Goal: Task Accomplishment & Management: Manage account settings

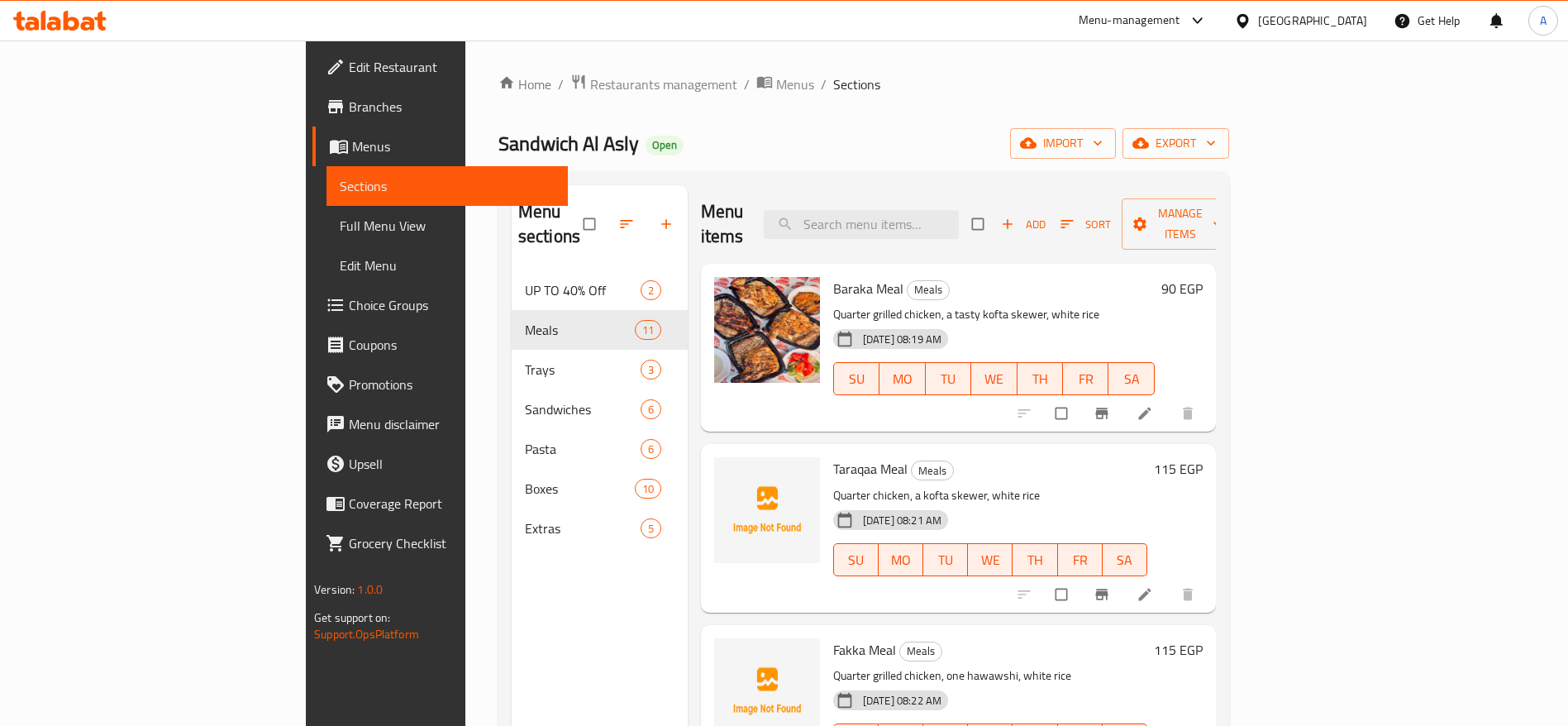
click at [1202, 277] on h6 "90 EGP" at bounding box center [1182, 289] width 41 height 24
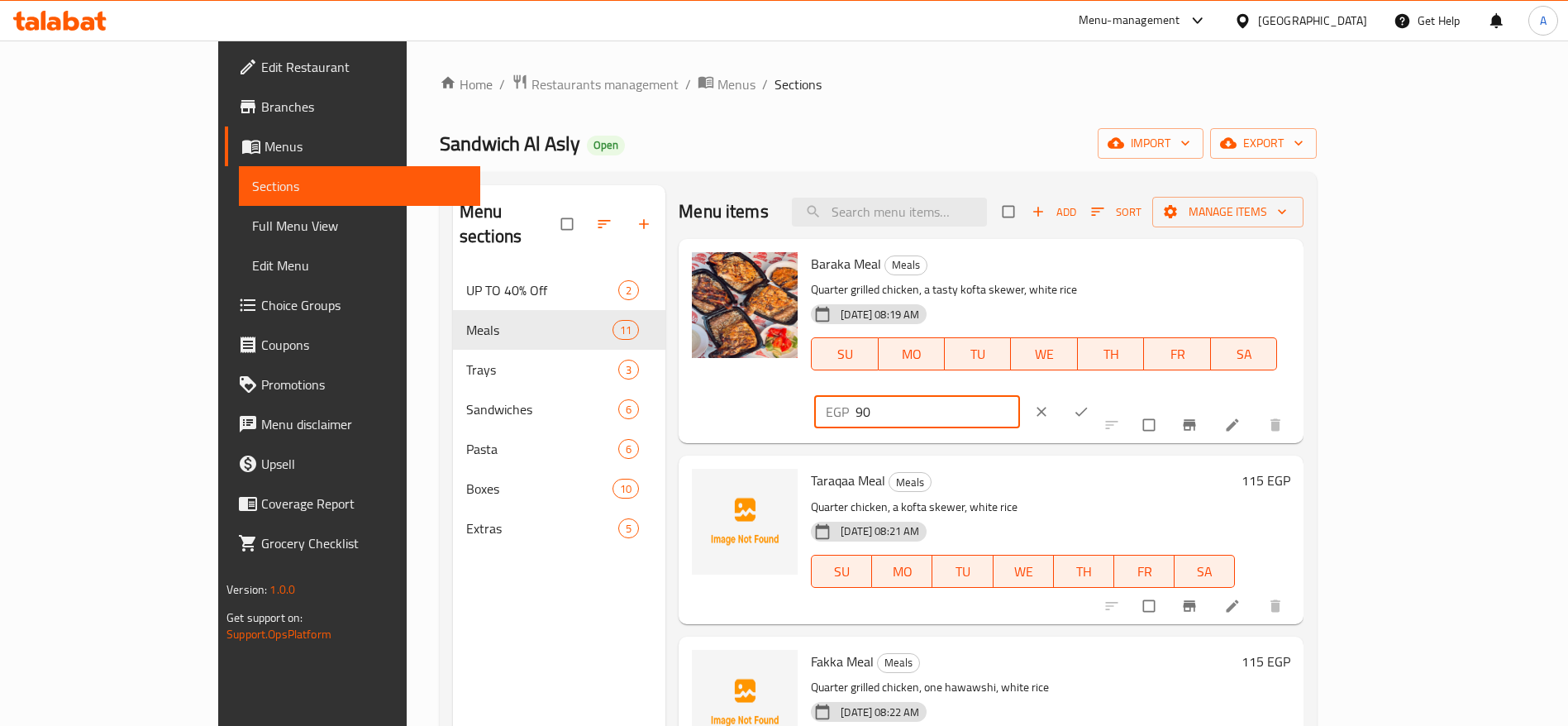
click at [1019, 395] on input "90" at bounding box center [937, 412] width 164 height 33
type input "9"
type input "100"
click at [1089, 403] on icon "ok" at bounding box center [1080, 411] width 17 height 17
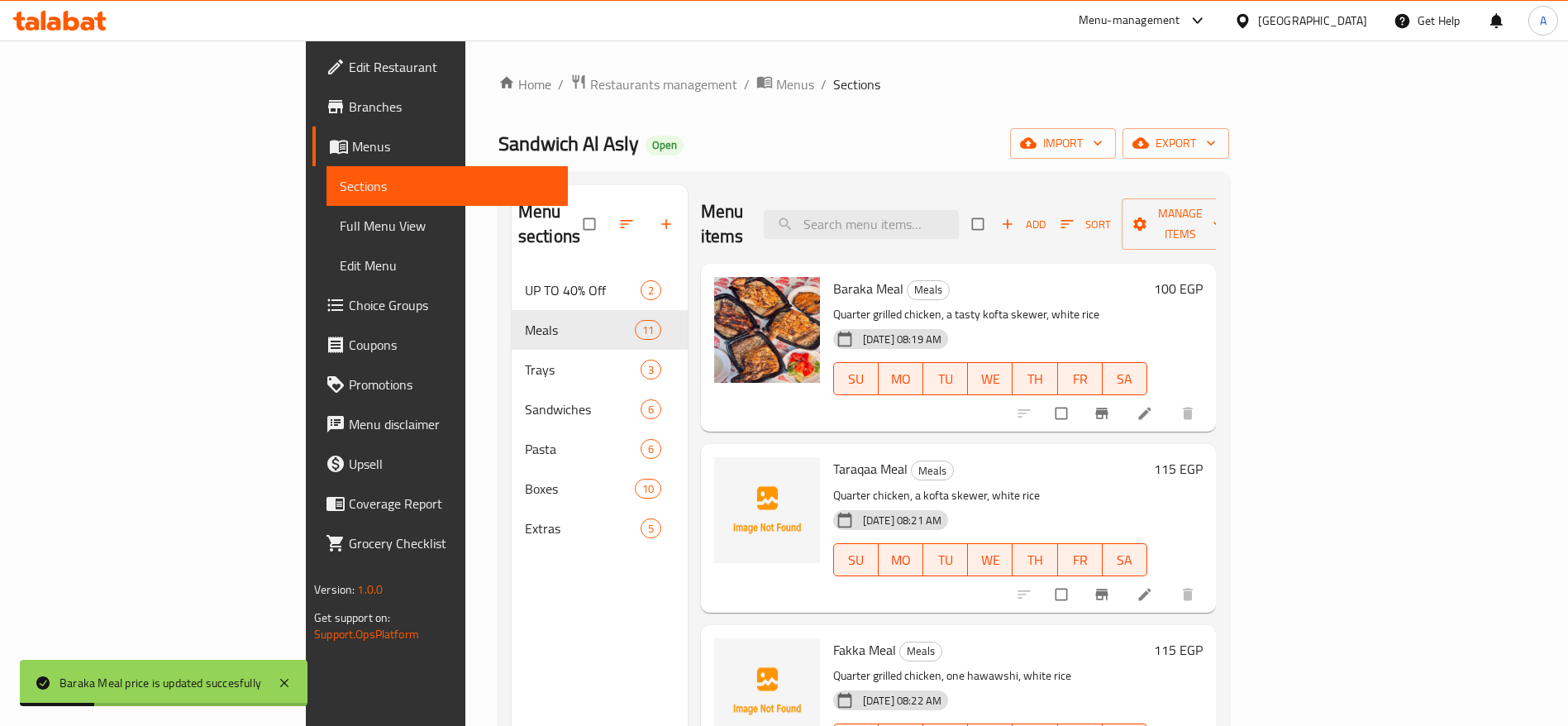
click at [1202, 457] on h6 "115 EGP" at bounding box center [1178, 469] width 49 height 24
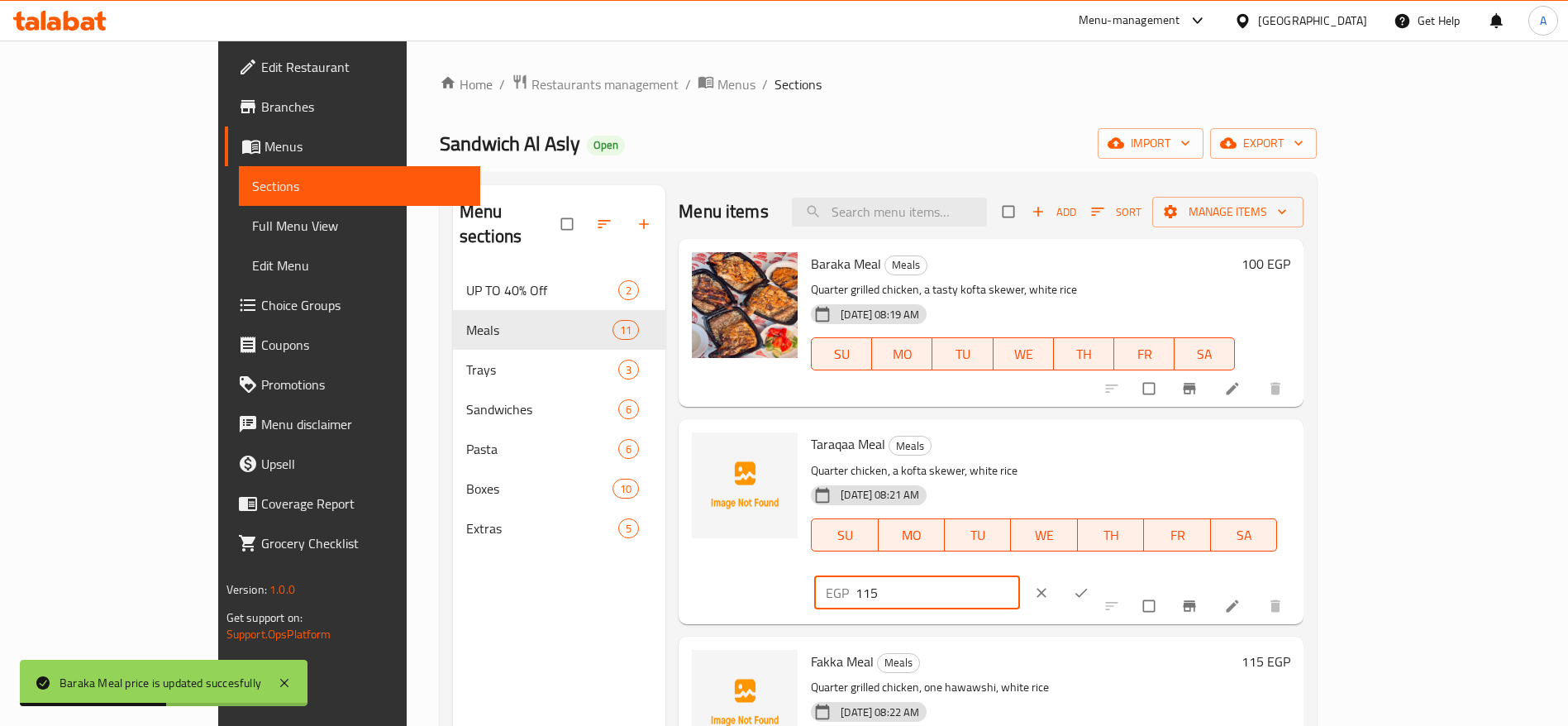
click at [1019, 576] on input "115" at bounding box center [937, 593] width 164 height 33
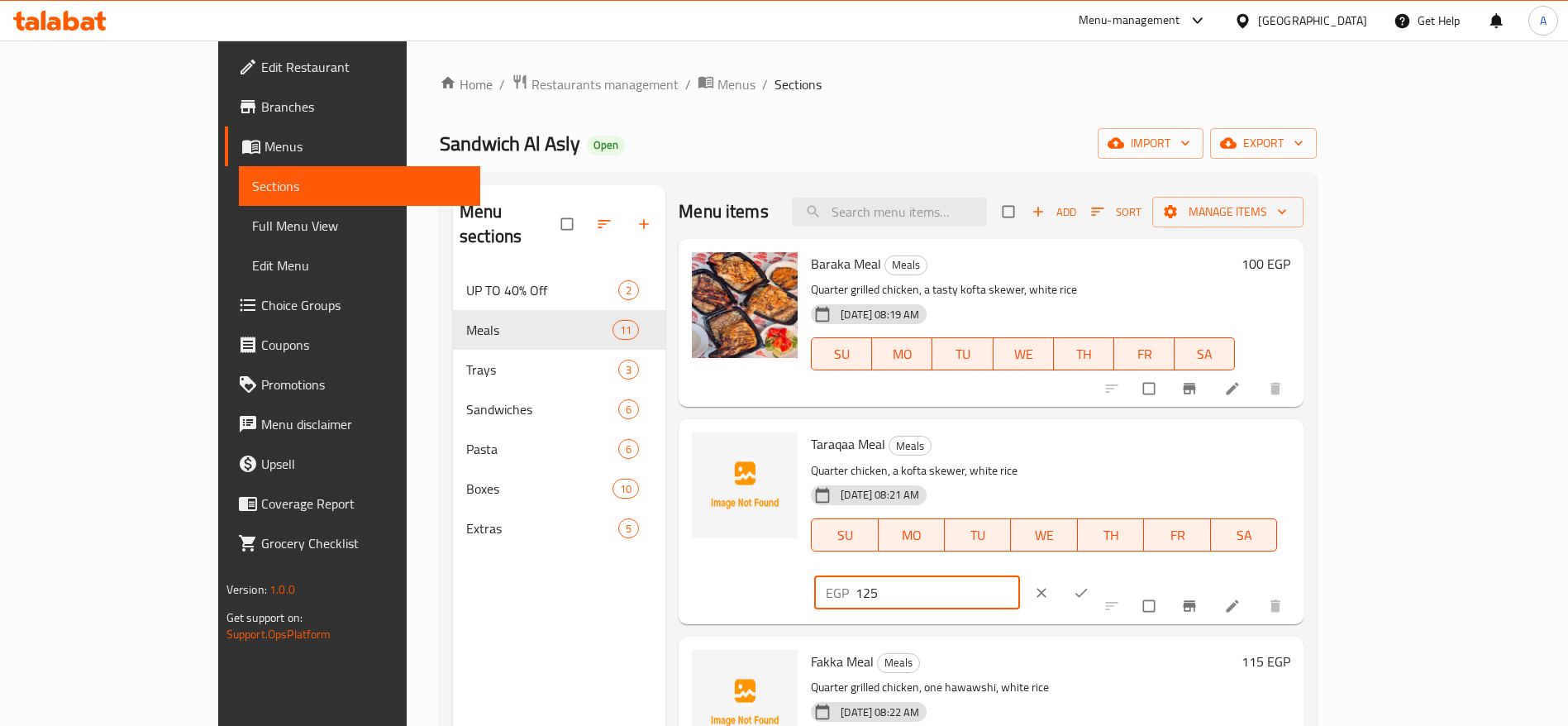
type input "125"
click at [1087, 588] on icon "ok" at bounding box center [1081, 592] width 13 height 9
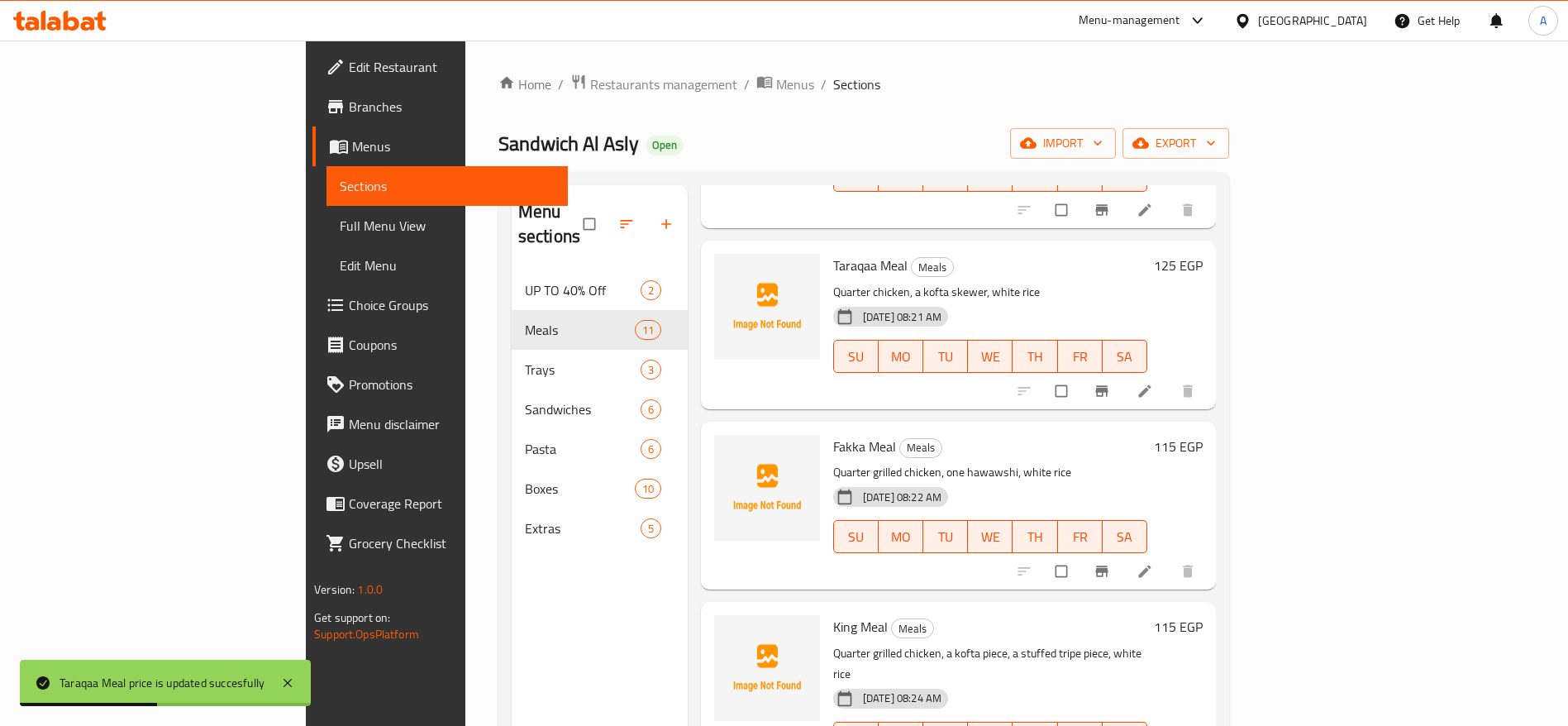
scroll to position [217, 0]
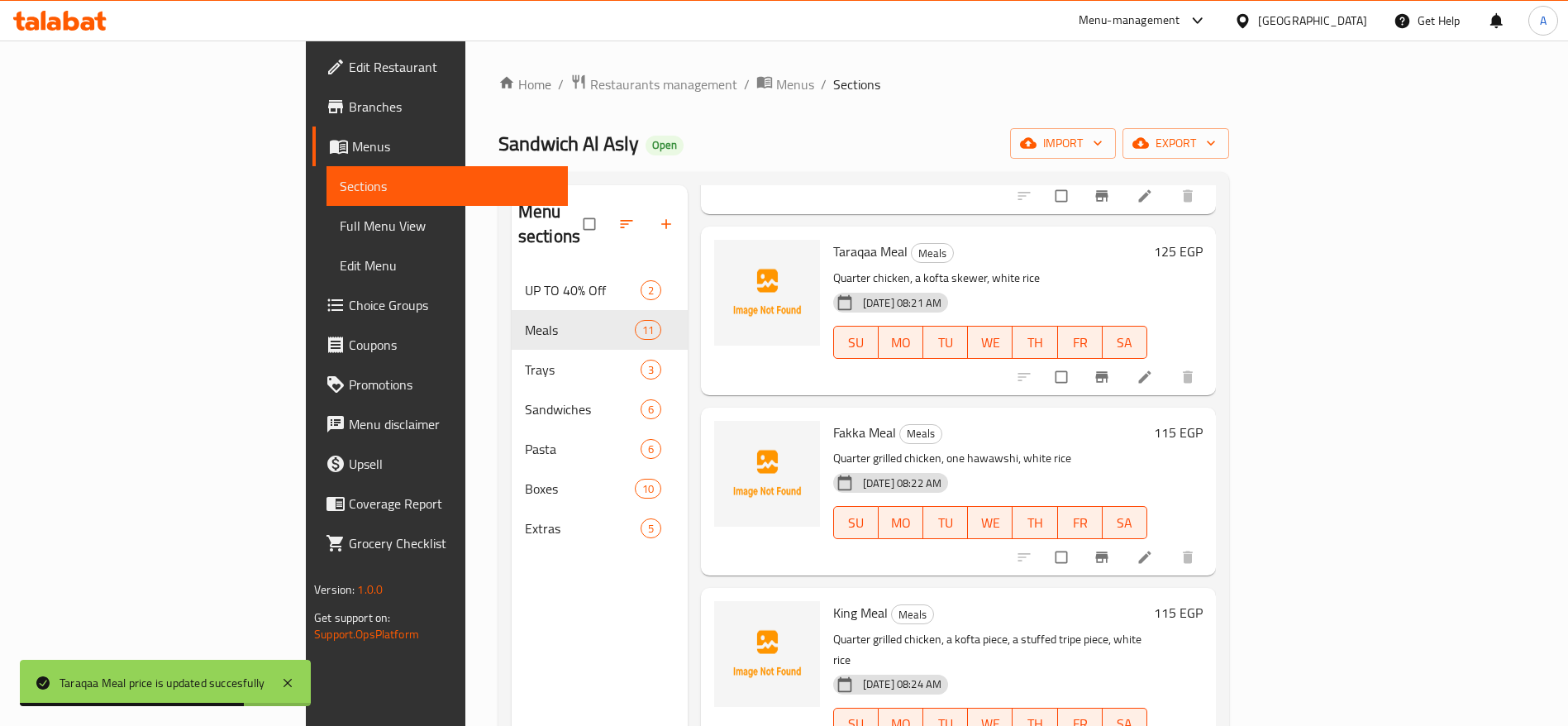
click at [1202, 421] on h6 "115 EGP" at bounding box center [1178, 433] width 49 height 24
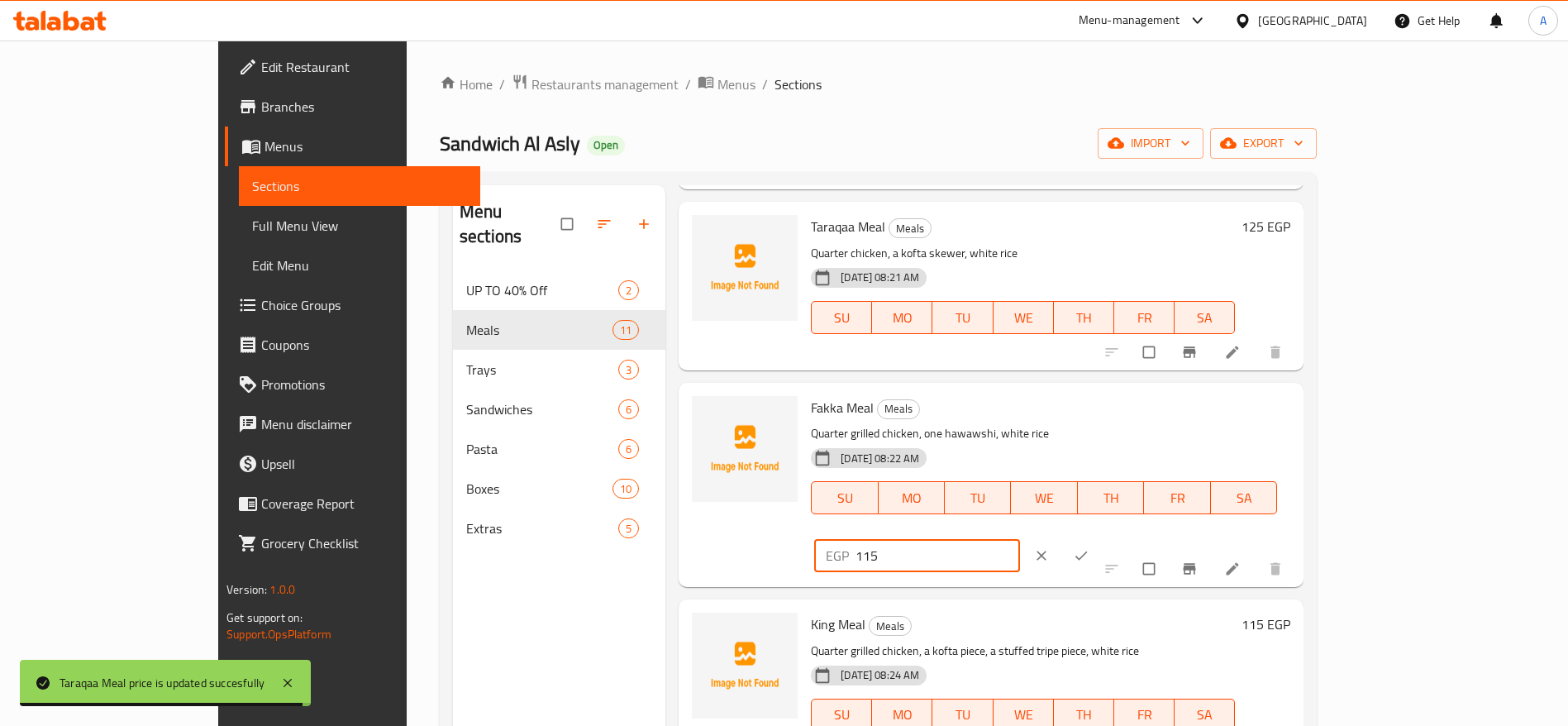
click at [1019, 539] on input "115" at bounding box center [937, 556] width 164 height 33
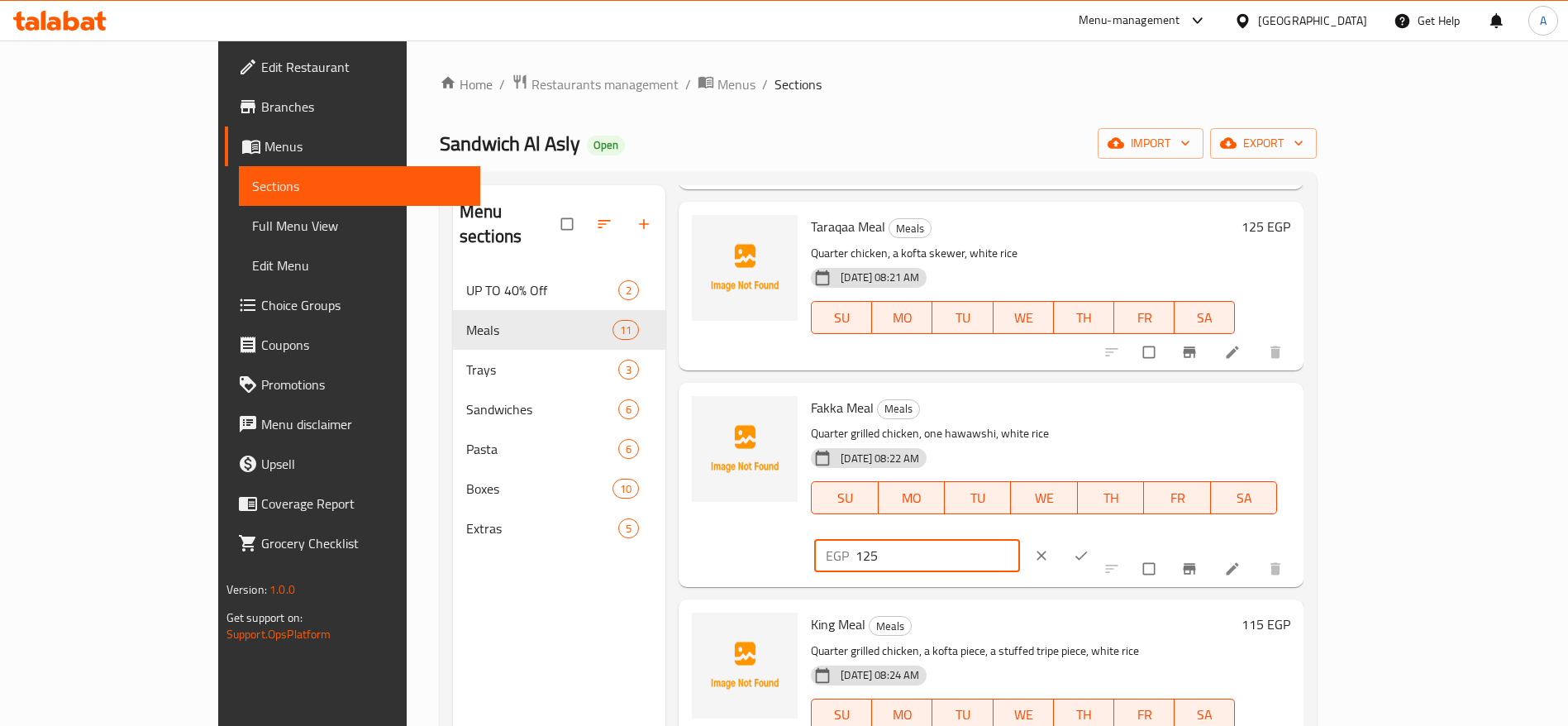
type input "125"
click at [1092, 547] on span "ok" at bounding box center [1082, 555] width 20 height 17
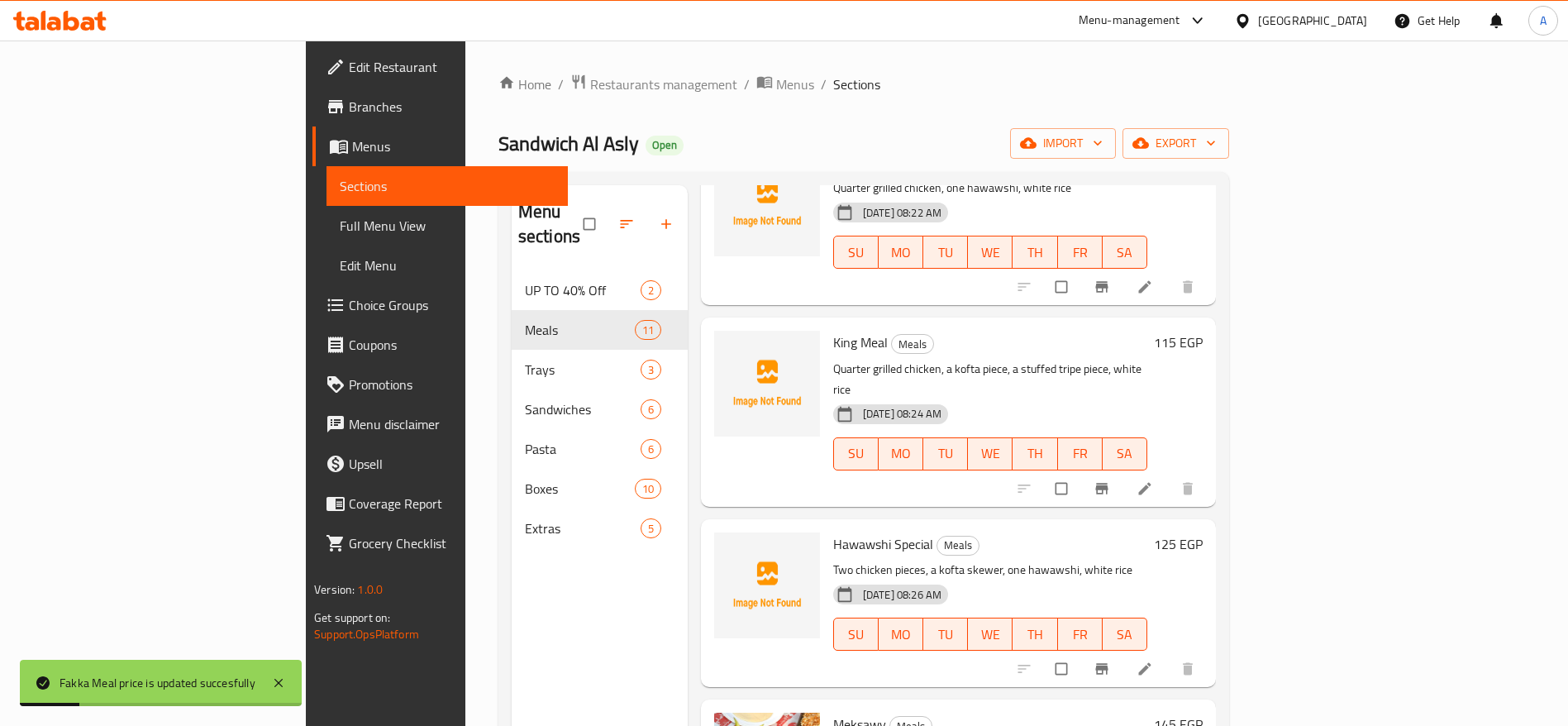
scroll to position [510, 0]
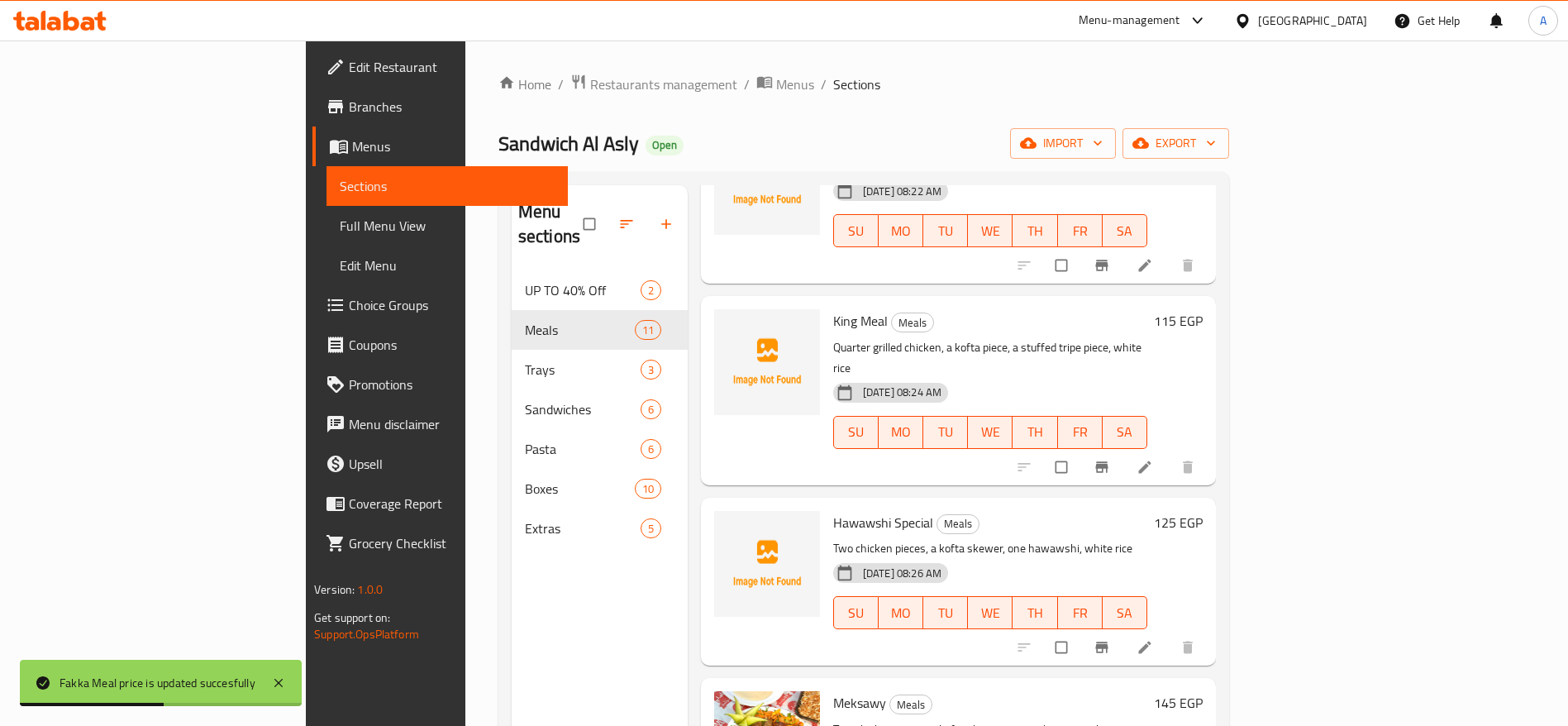
click at [1202, 309] on h6 "115 EGP" at bounding box center [1178, 321] width 49 height 24
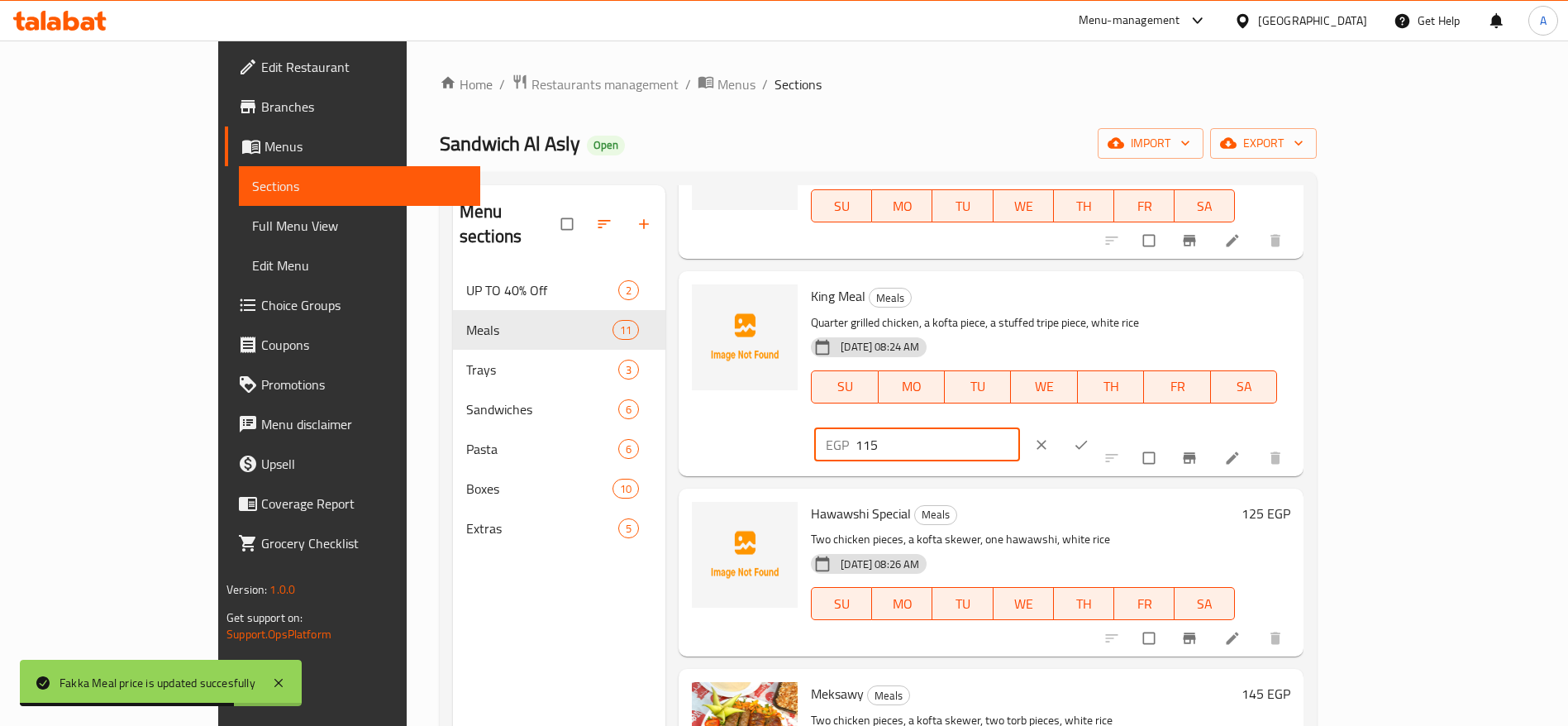
click at [1019, 428] on input "115" at bounding box center [937, 445] width 164 height 33
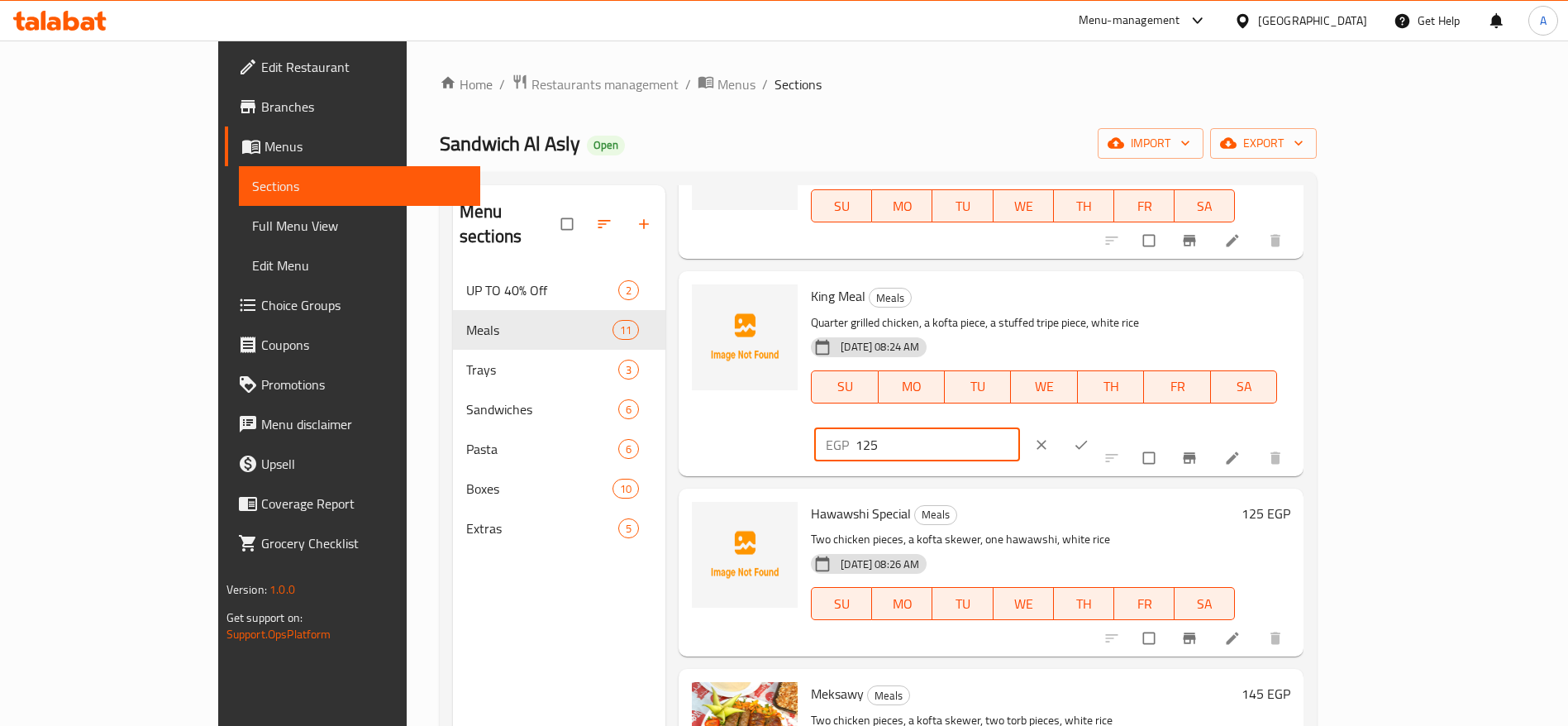
type input "125"
click at [1089, 437] on icon "ok" at bounding box center [1080, 445] width 17 height 17
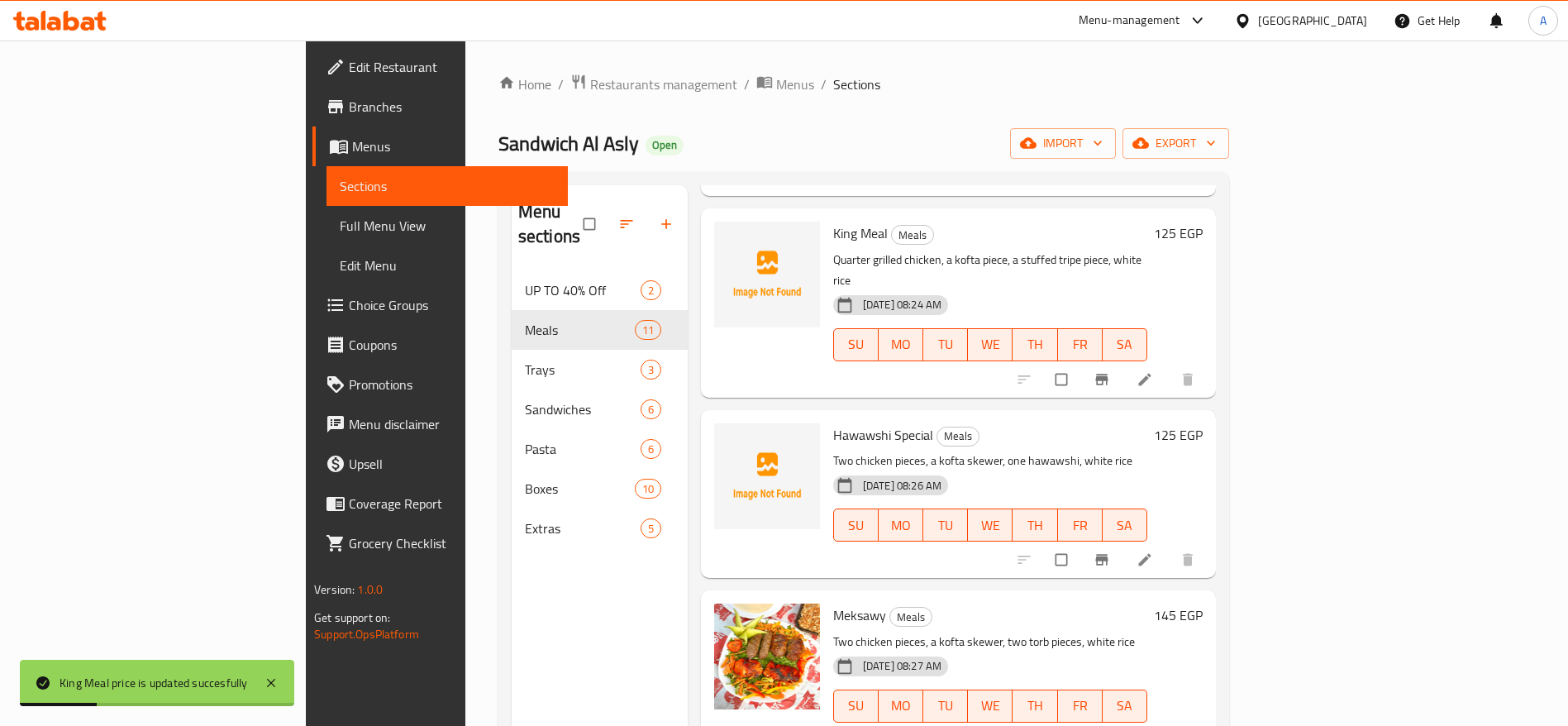
scroll to position [612, 0]
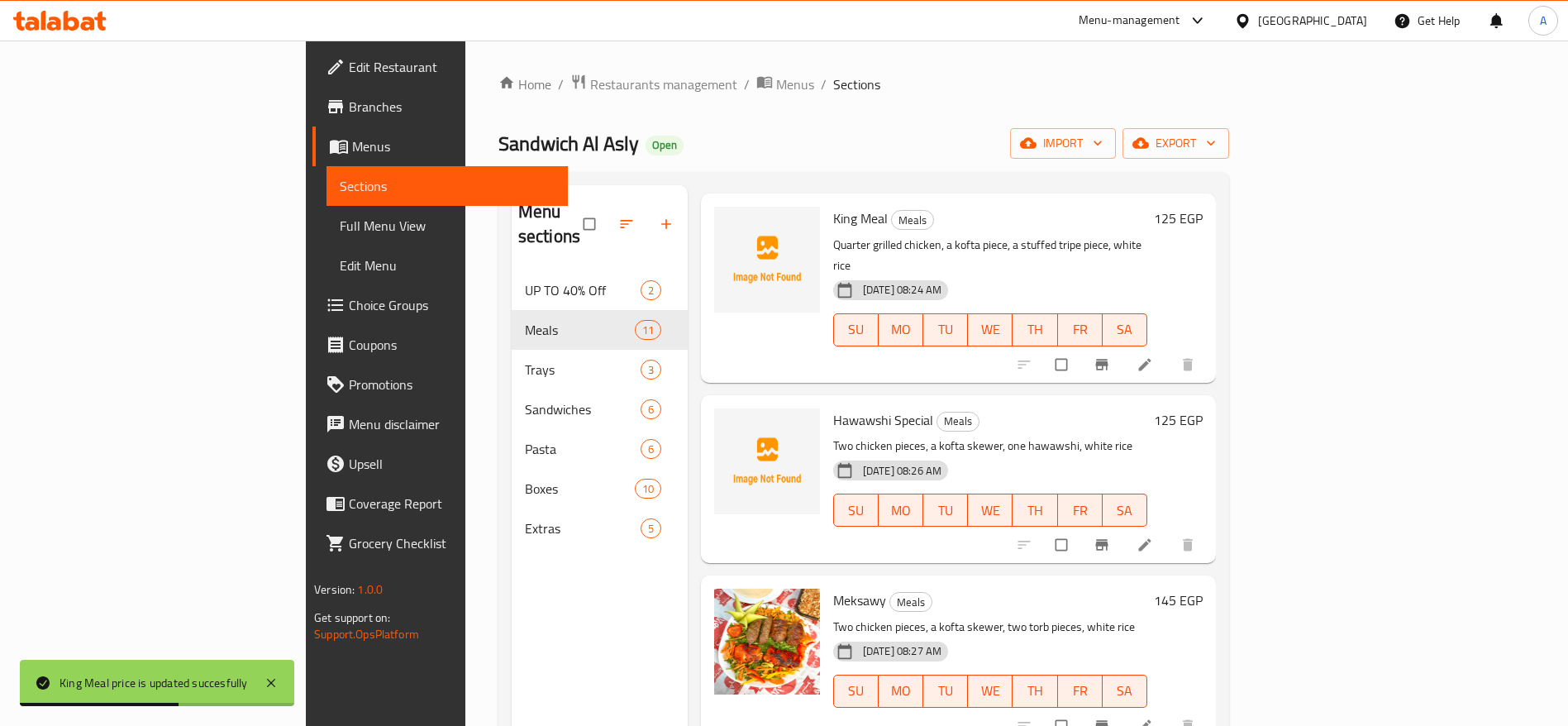
click at [1202, 408] on h6 "125 EGP" at bounding box center [1178, 420] width 49 height 24
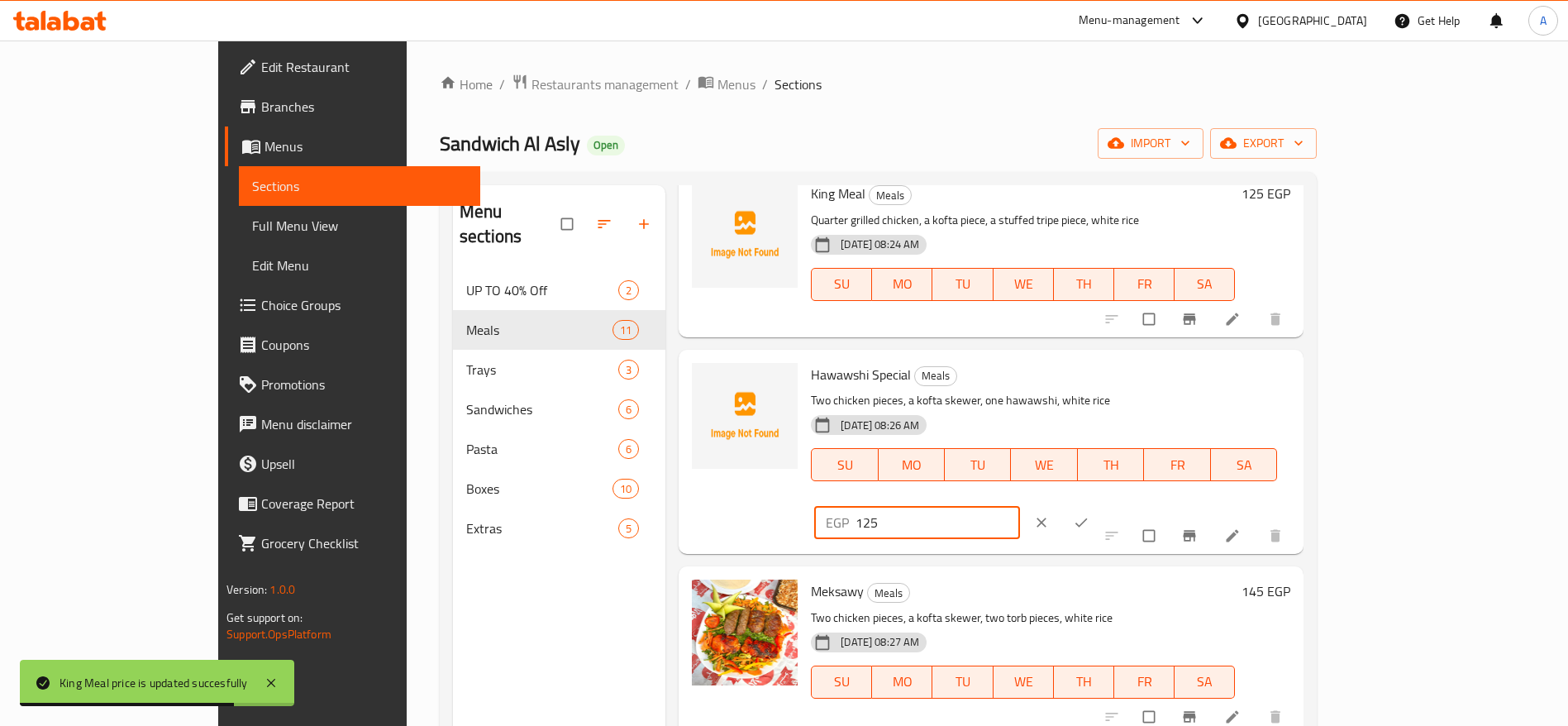
click at [1019, 506] on input "125" at bounding box center [937, 522] width 164 height 33
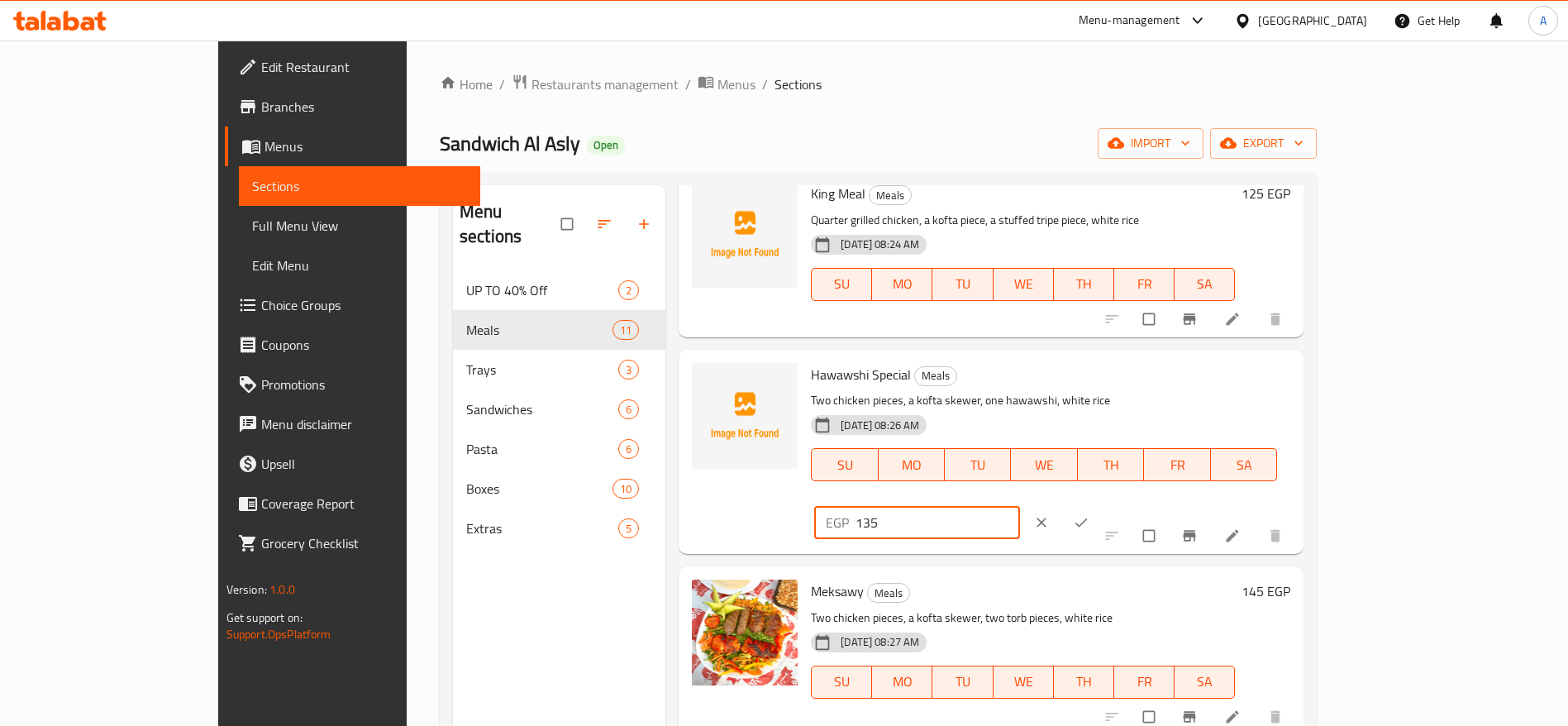
type input "135"
click at [1089, 514] on icon "ok" at bounding box center [1080, 522] width 17 height 17
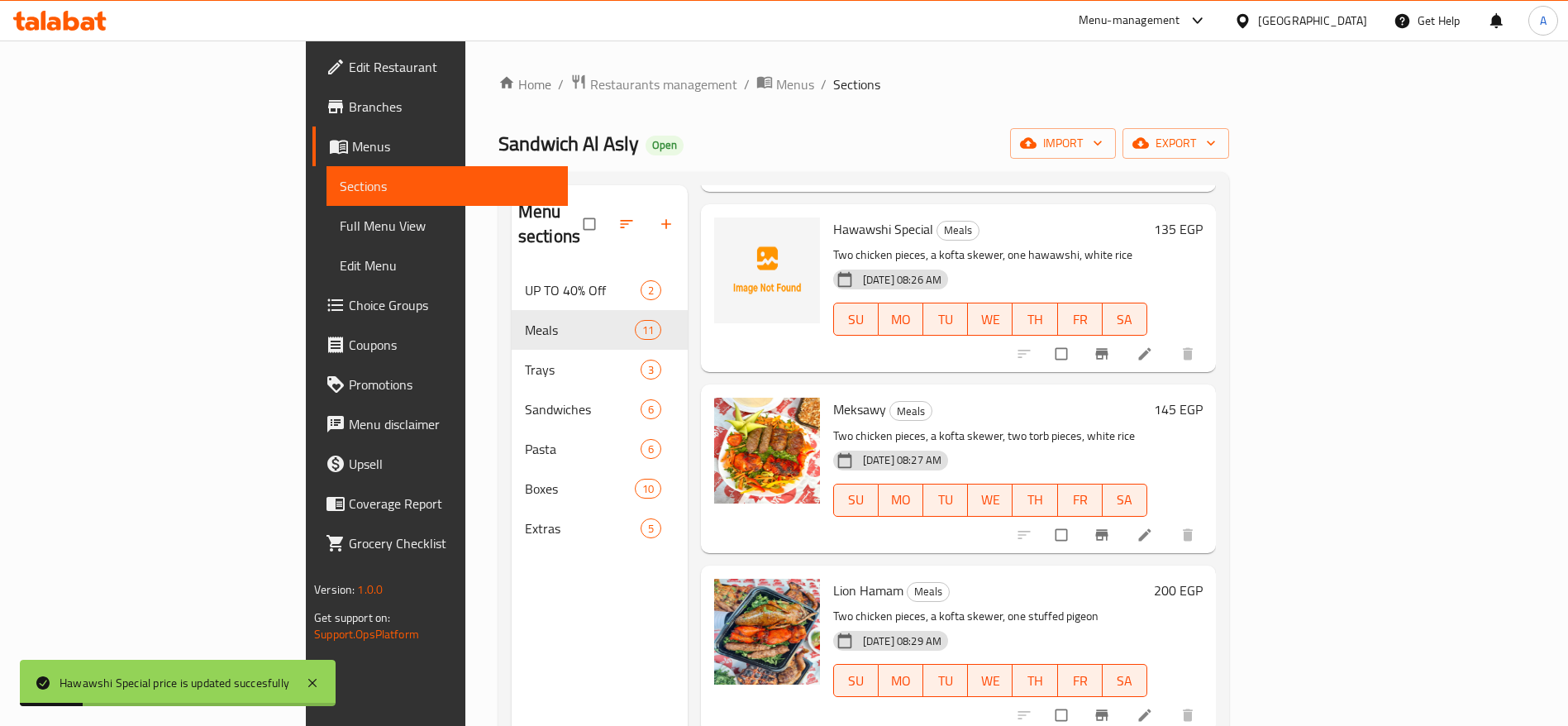
scroll to position [806, 0]
click at [1202, 395] on h6 "145 EGP" at bounding box center [1178, 407] width 49 height 24
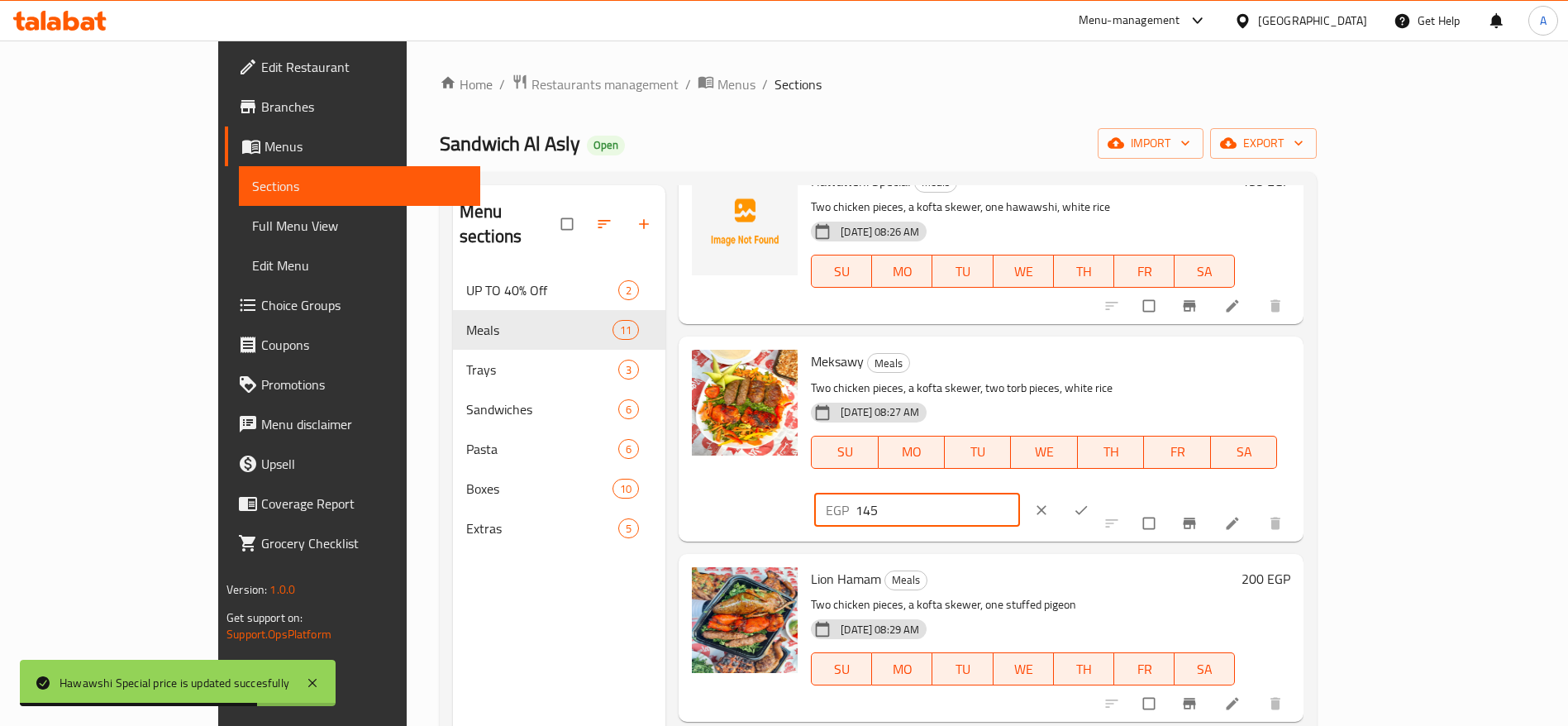
click at [1019, 494] on input "145" at bounding box center [937, 511] width 164 height 33
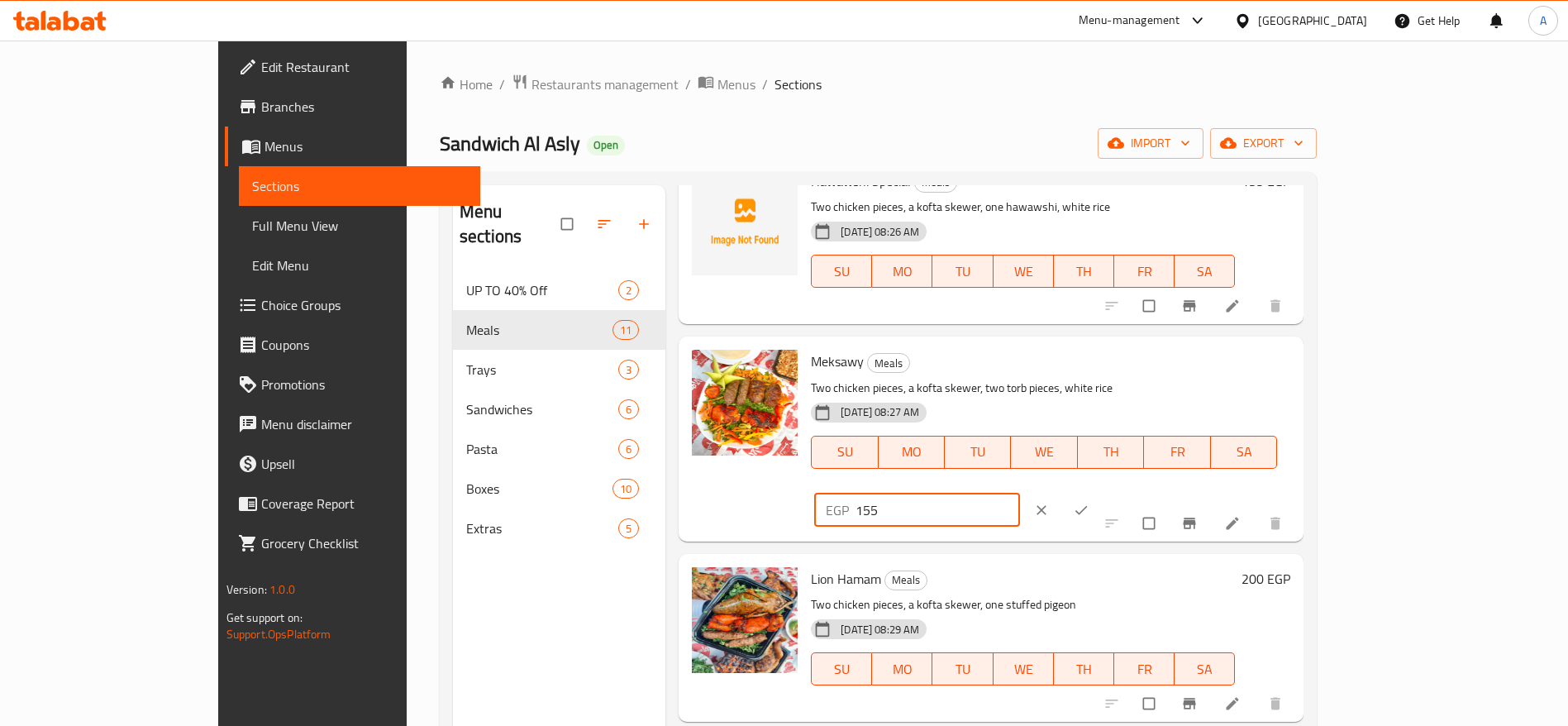
type input "155"
click at [1089, 502] on icon "ok" at bounding box center [1080, 510] width 17 height 17
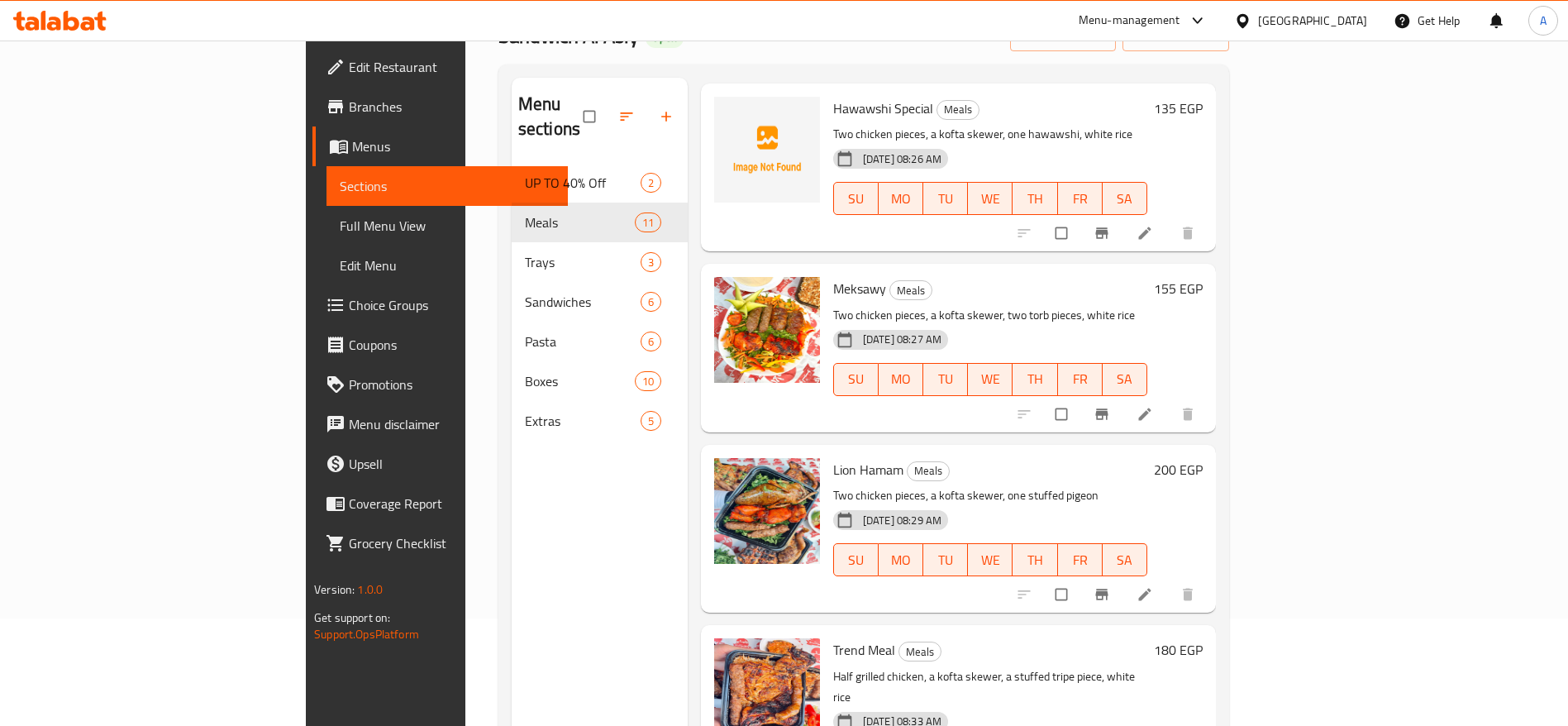
scroll to position [828, 0]
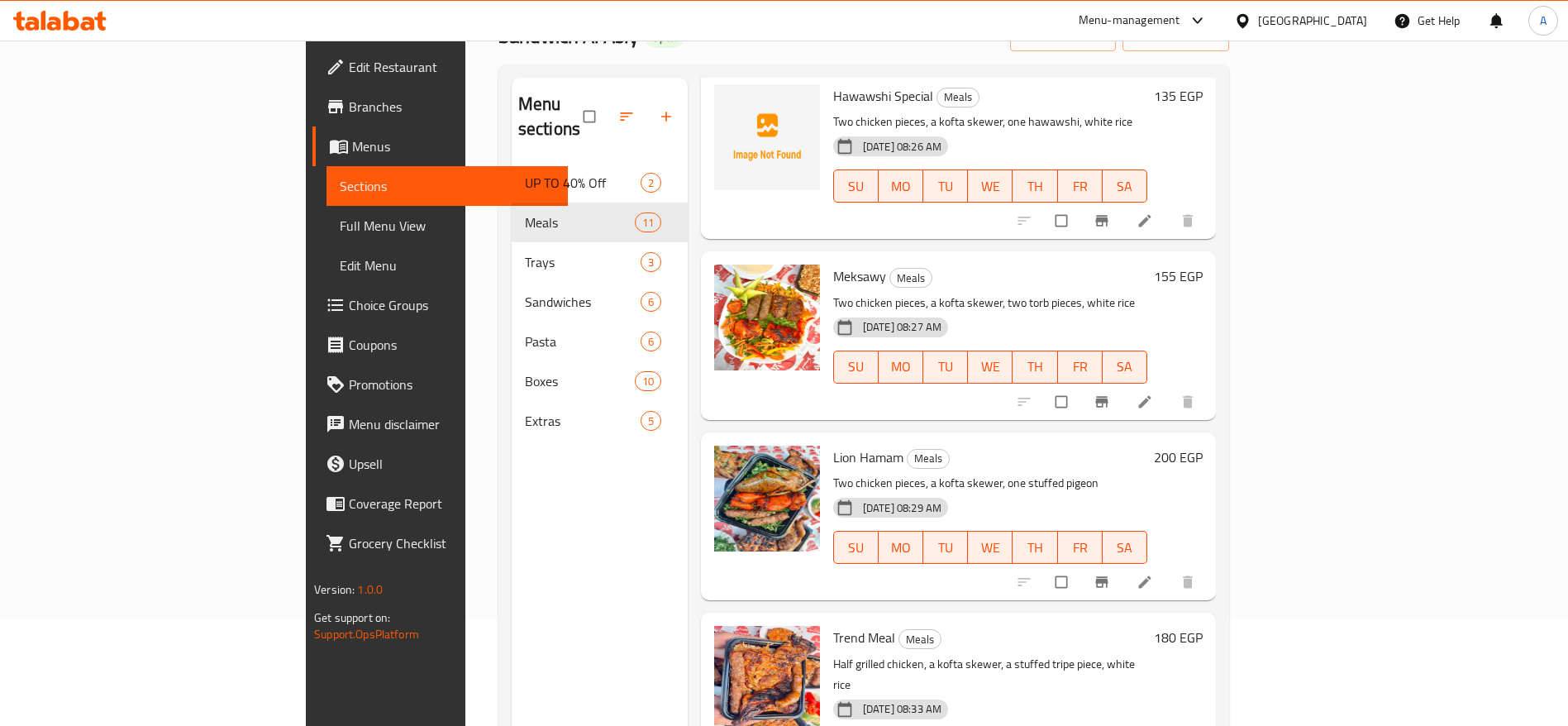
click at [1202, 446] on h6 "200 EGP" at bounding box center [1178, 457] width 49 height 24
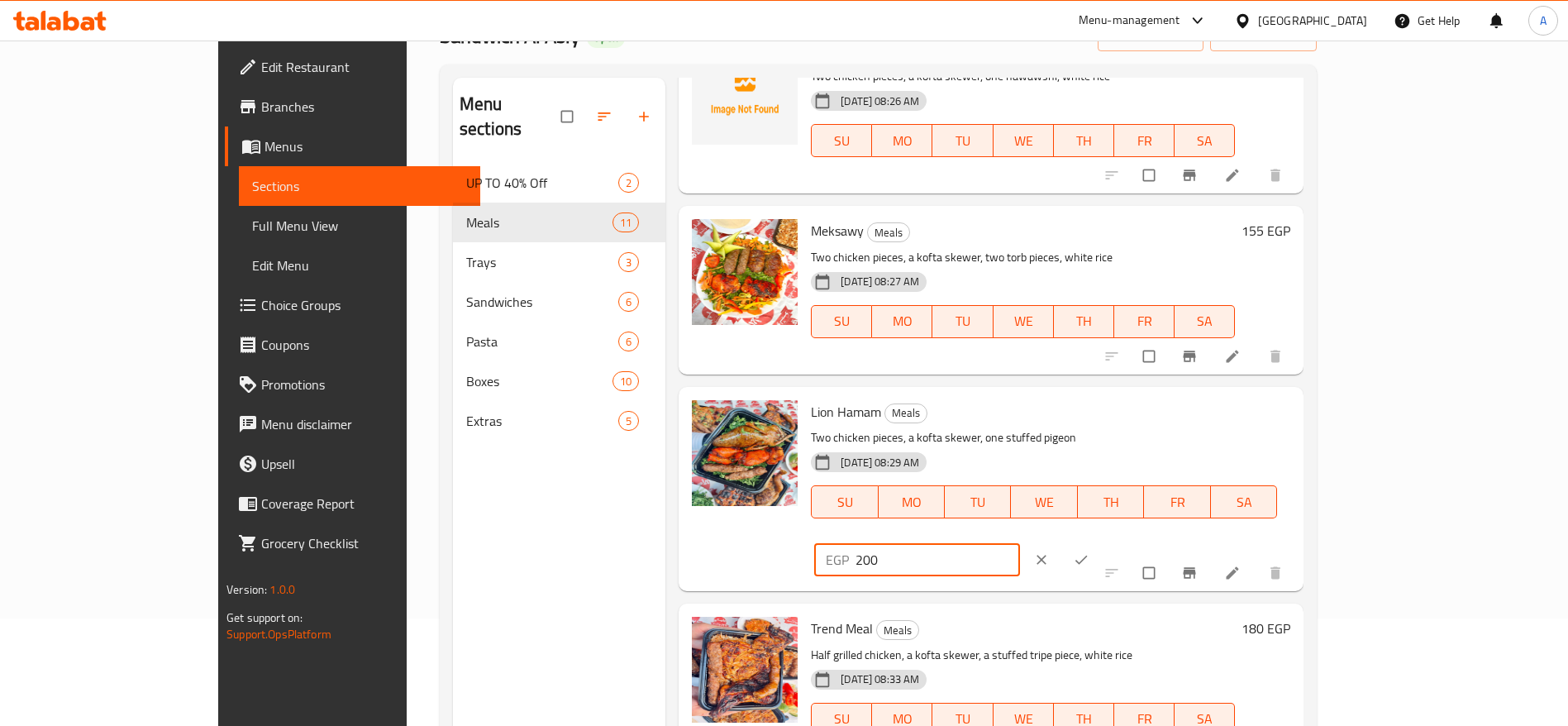
click at [1019, 543] on input "200" at bounding box center [937, 560] width 164 height 33
type input "210"
click at [1089, 552] on icon "ok" at bounding box center [1080, 560] width 17 height 17
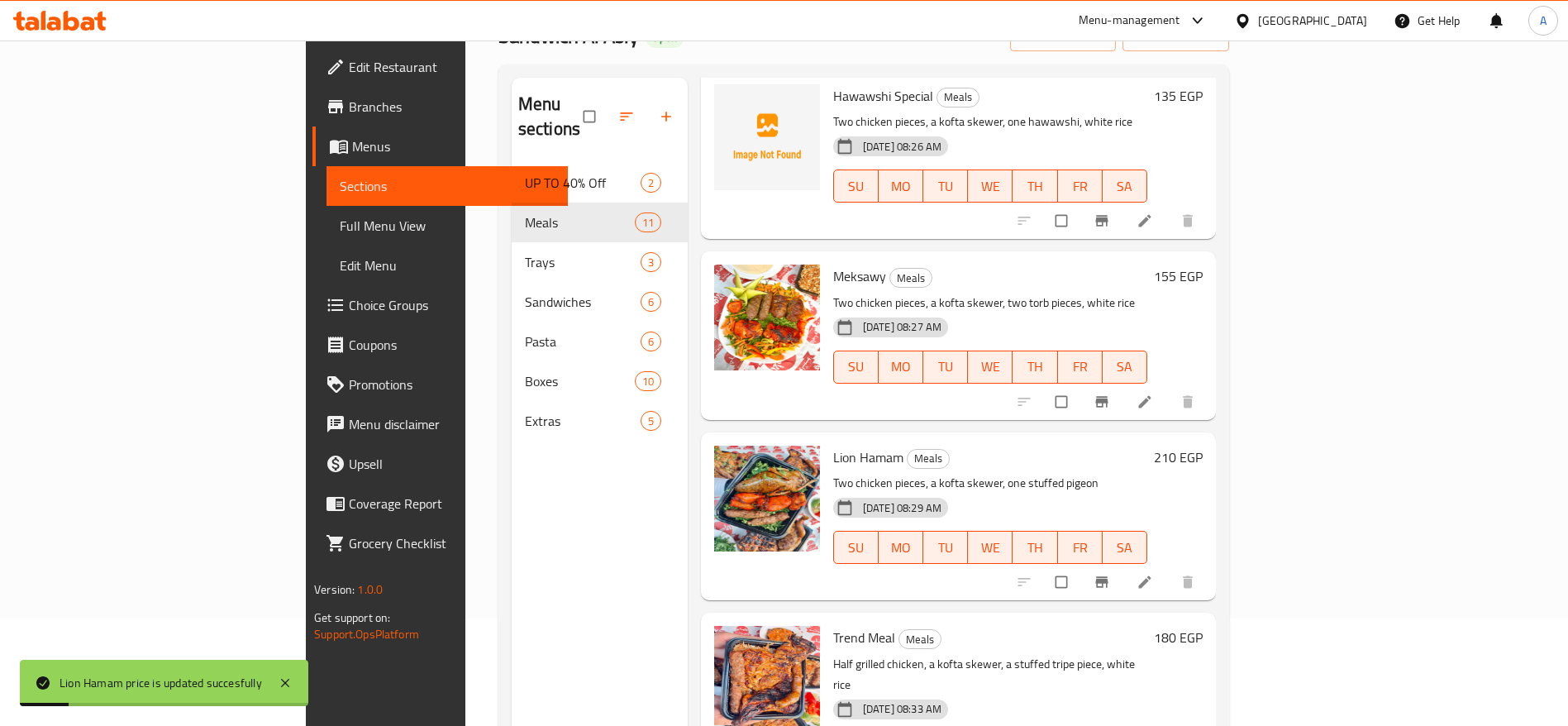
click at [1202, 626] on h6 "180 EGP" at bounding box center [1178, 637] width 49 height 24
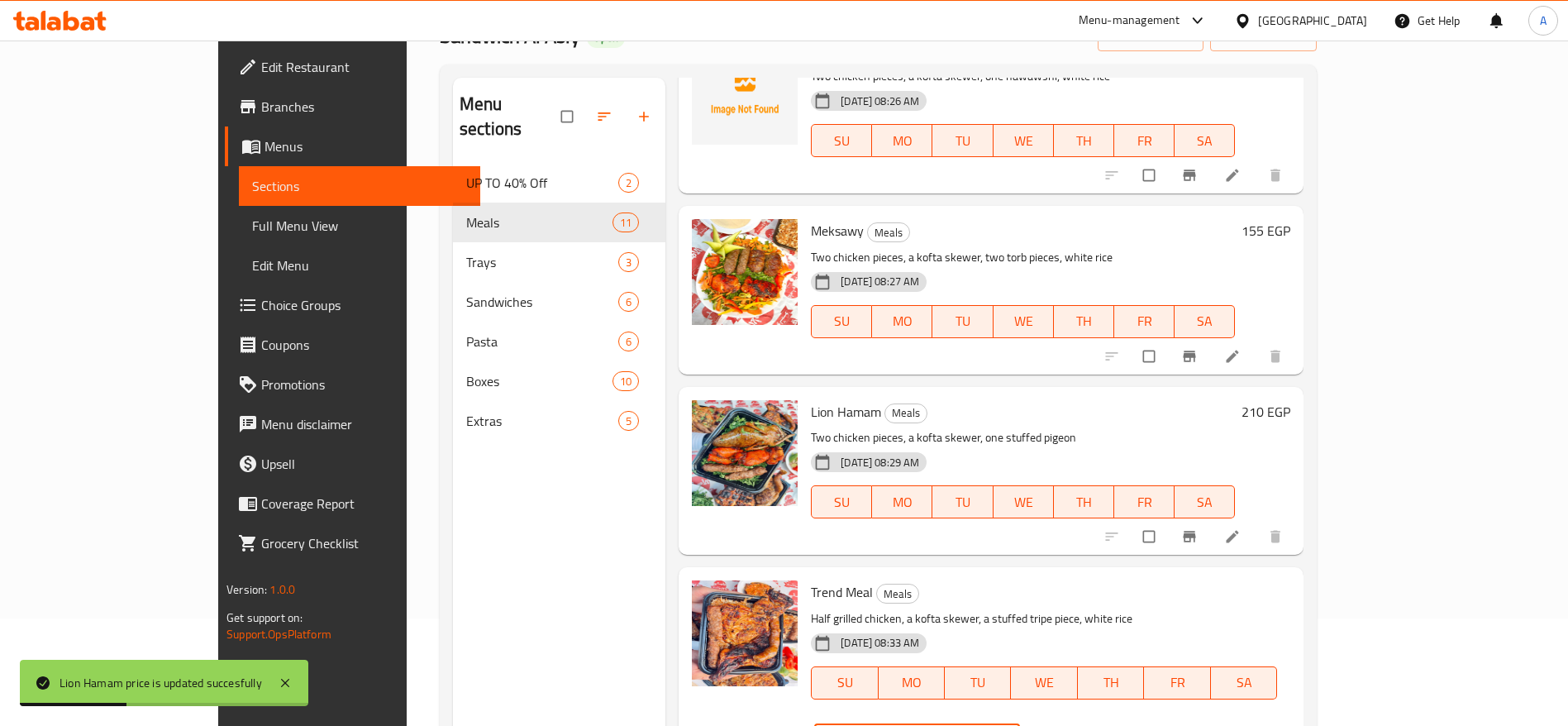
type input "190"
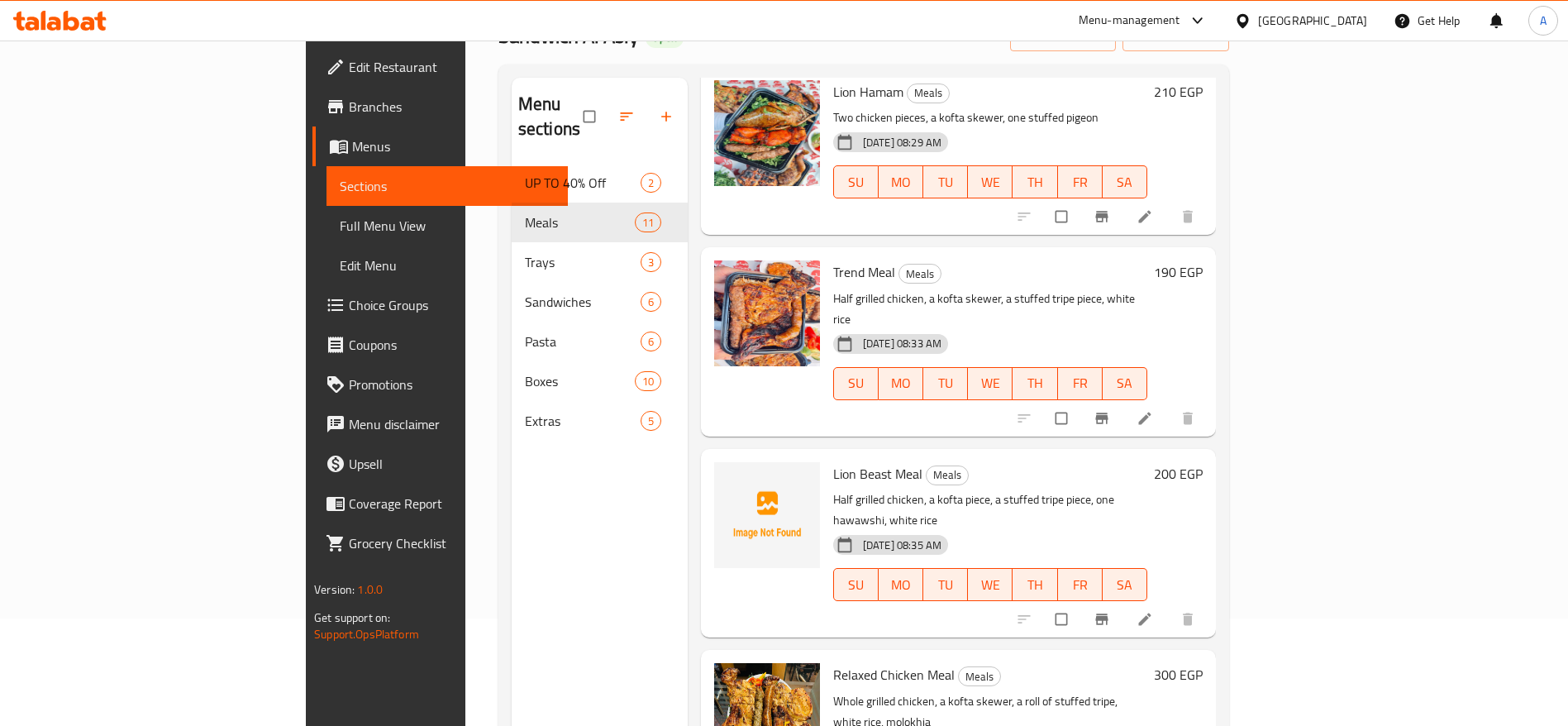
scroll to position [231, 0]
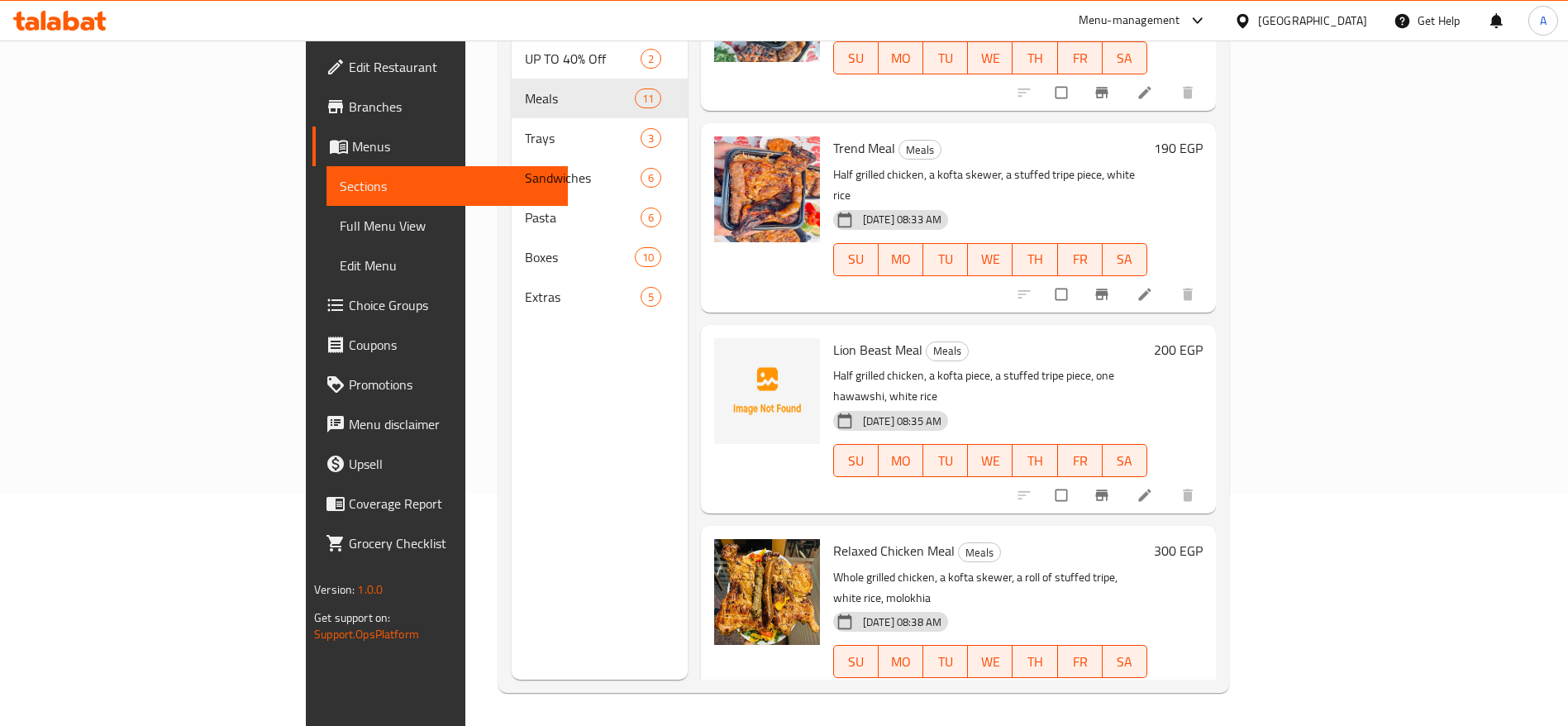
click at [1202, 338] on h6 "200 EGP" at bounding box center [1178, 350] width 49 height 24
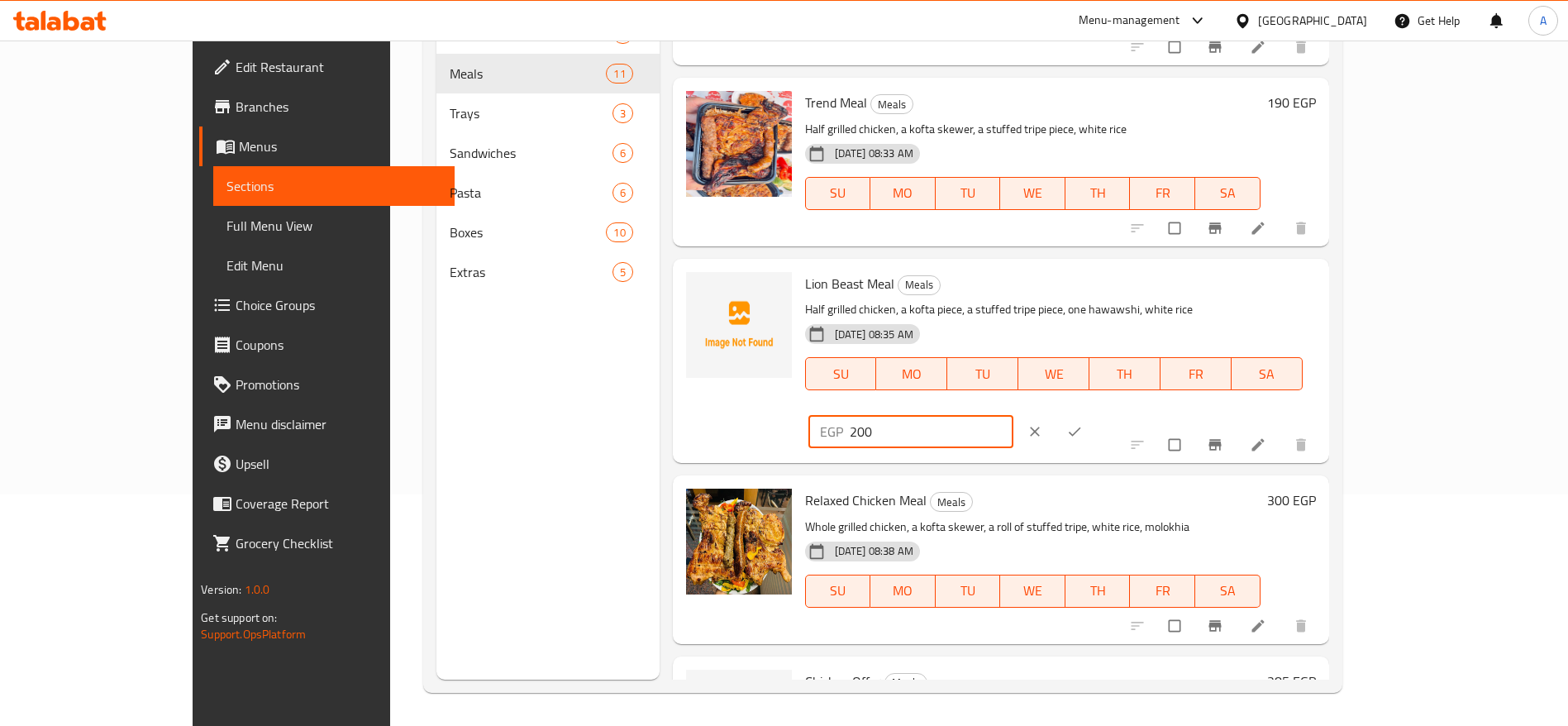
click at [1014, 415] on input "200" at bounding box center [931, 432] width 164 height 33
type input "210"
click at [1082, 423] on icon "ok" at bounding box center [1074, 431] width 17 height 17
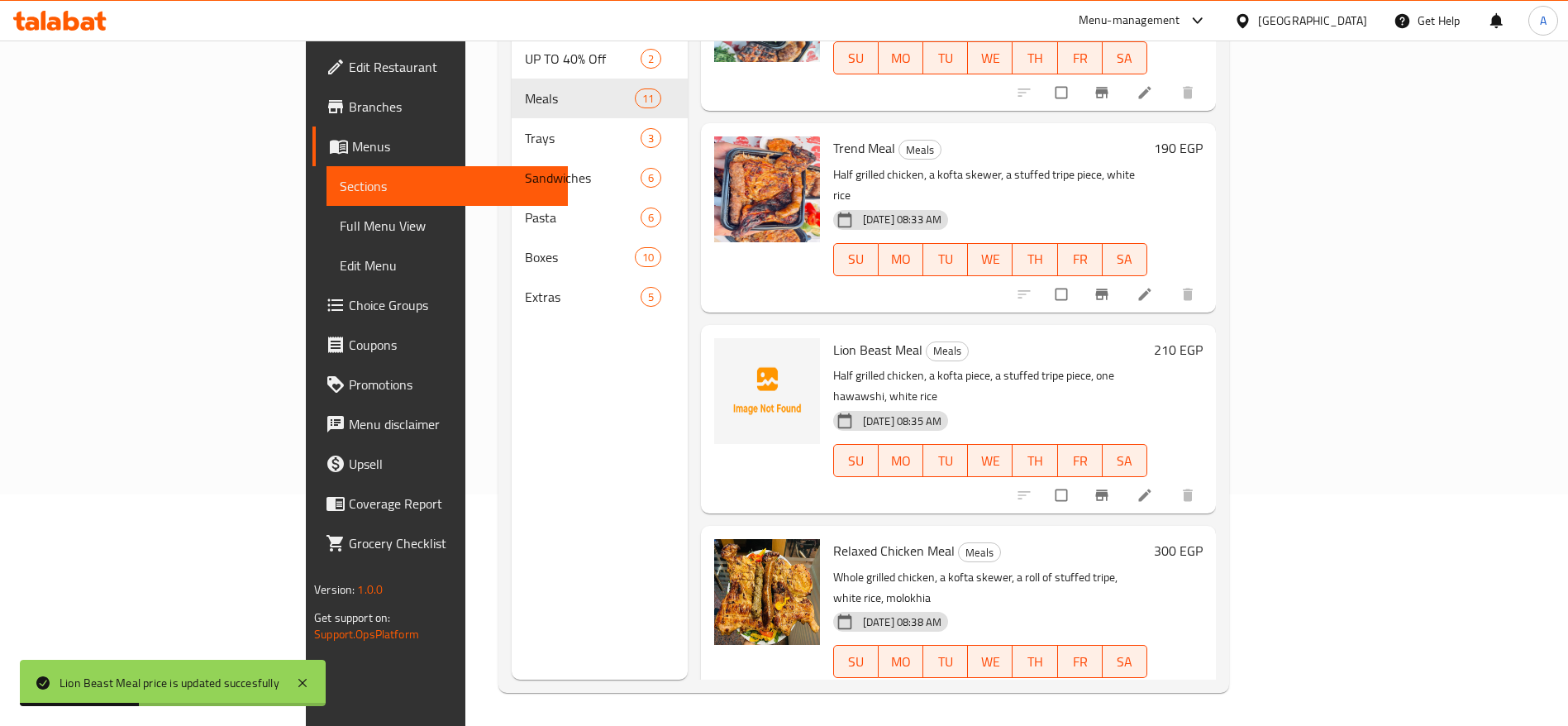
scroll to position [1302, 0]
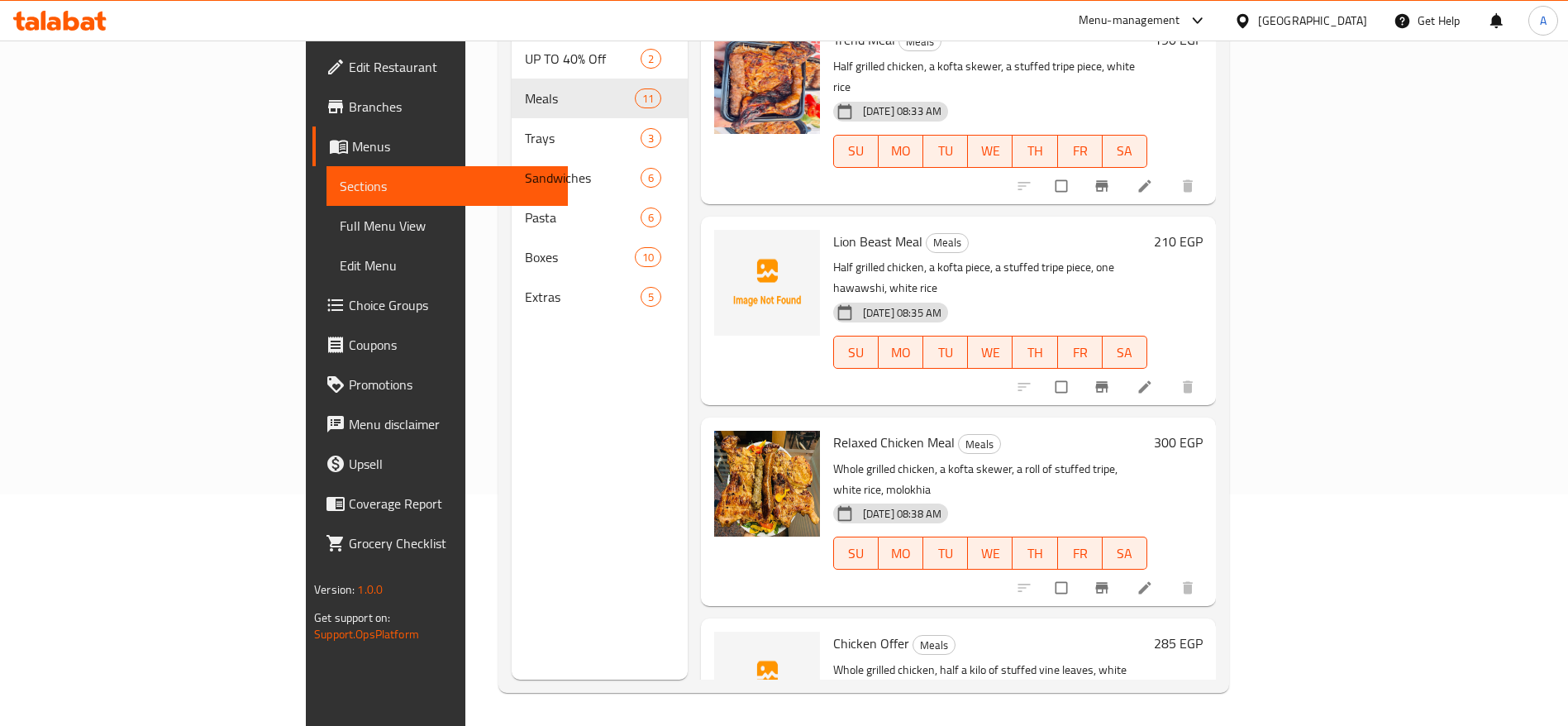
click at [1202, 431] on h6 "300 EGP" at bounding box center [1178, 443] width 49 height 24
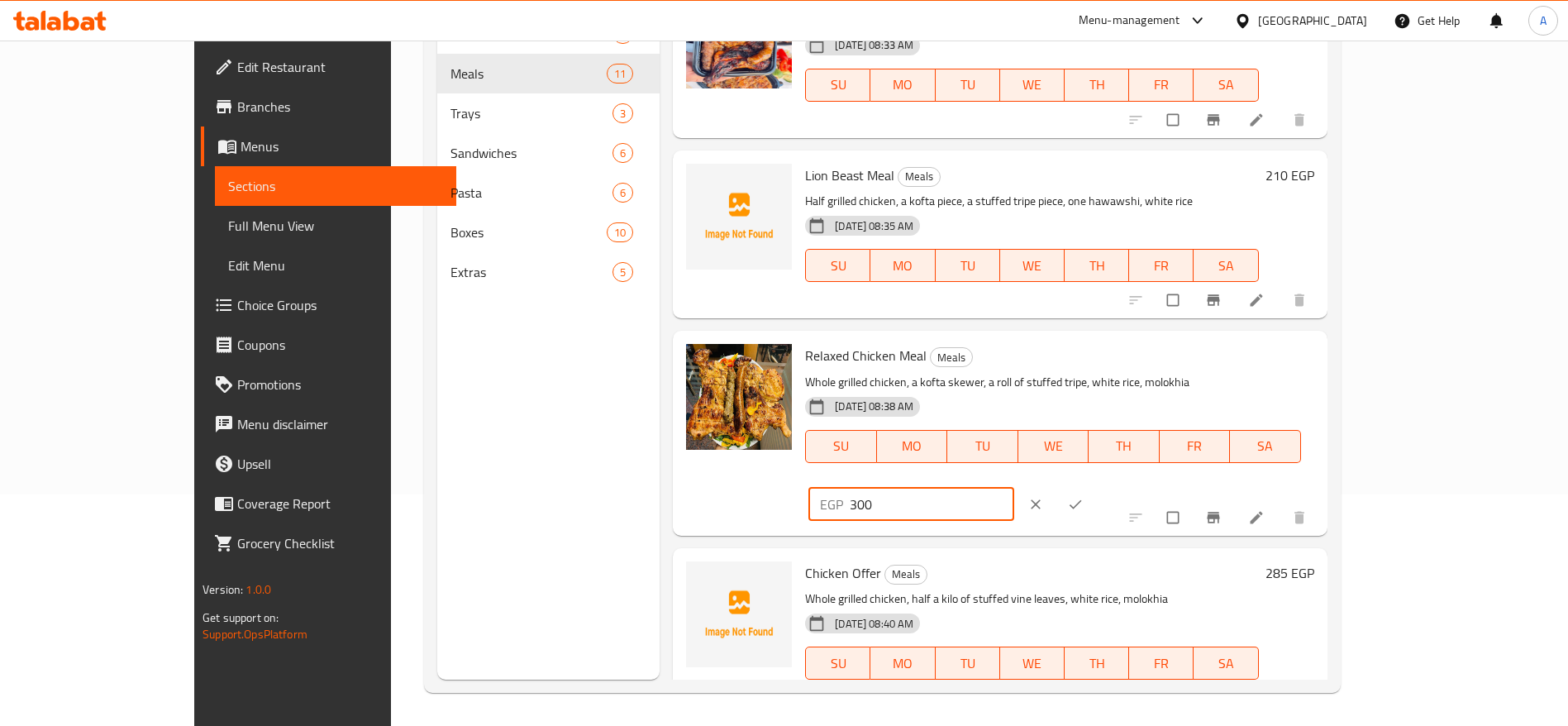
click at [1014, 488] on input "300" at bounding box center [931, 505] width 164 height 33
type input "330"
click at [1083, 496] on icon "ok" at bounding box center [1074, 504] width 17 height 17
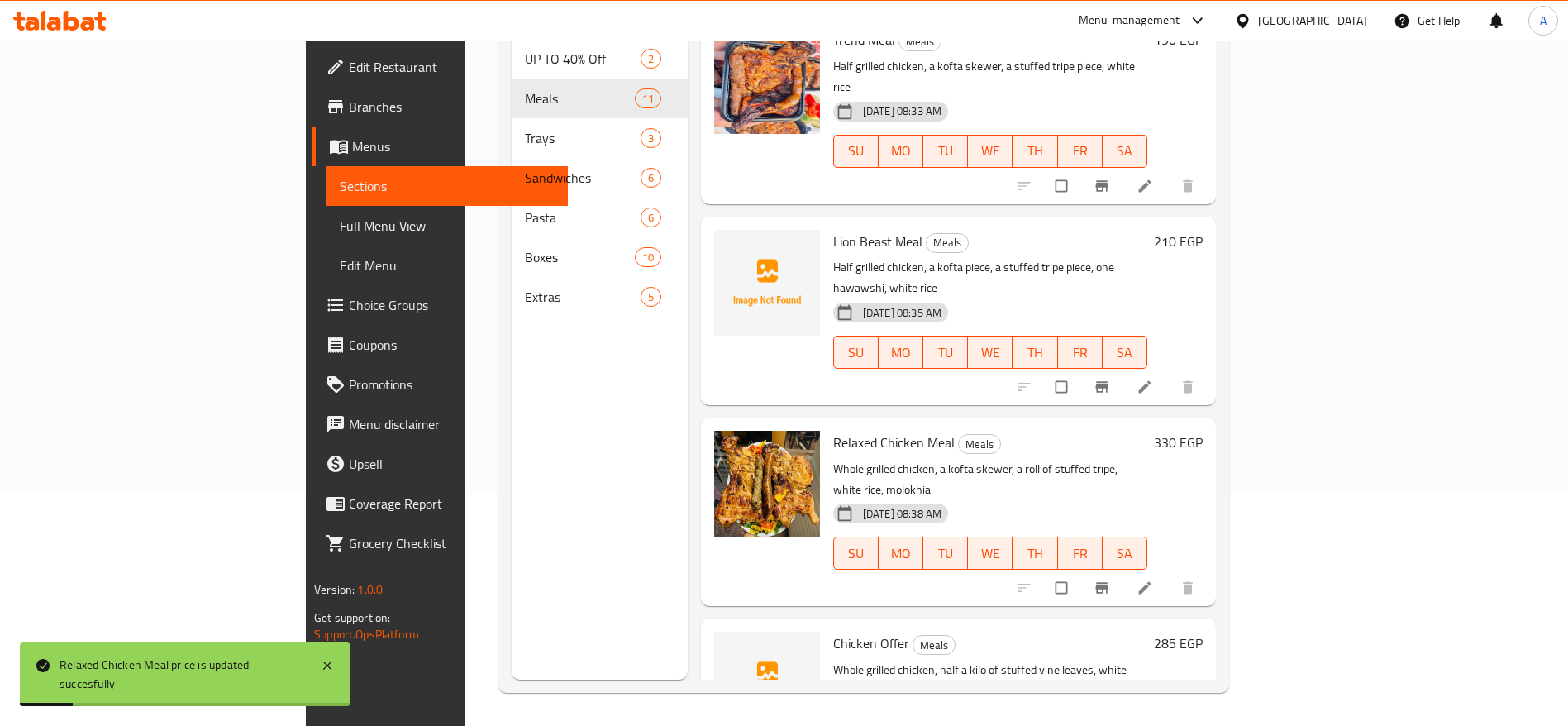
click at [1202, 632] on h6 "285 EGP" at bounding box center [1178, 643] width 49 height 24
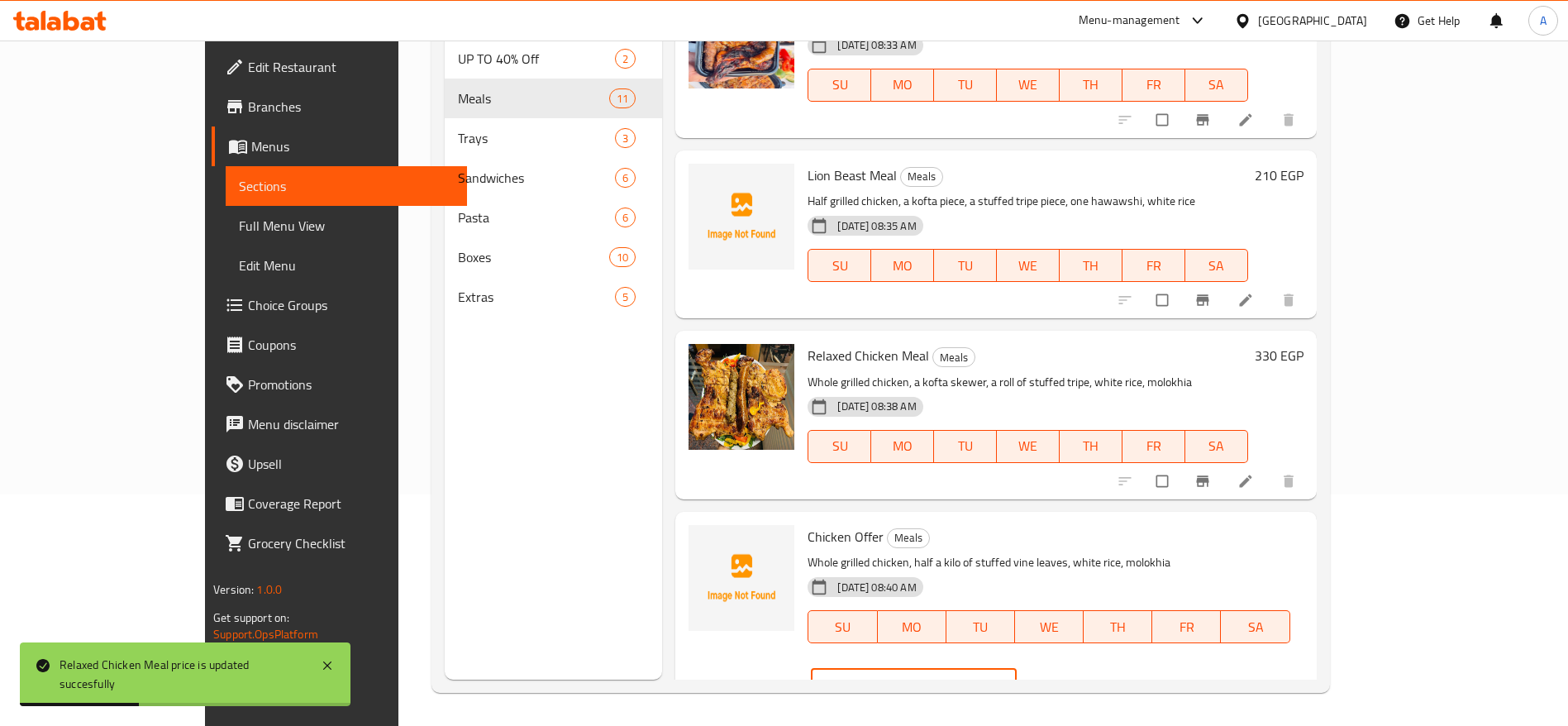
click at [1016, 668] on input "285" at bounding box center [934, 685] width 164 height 33
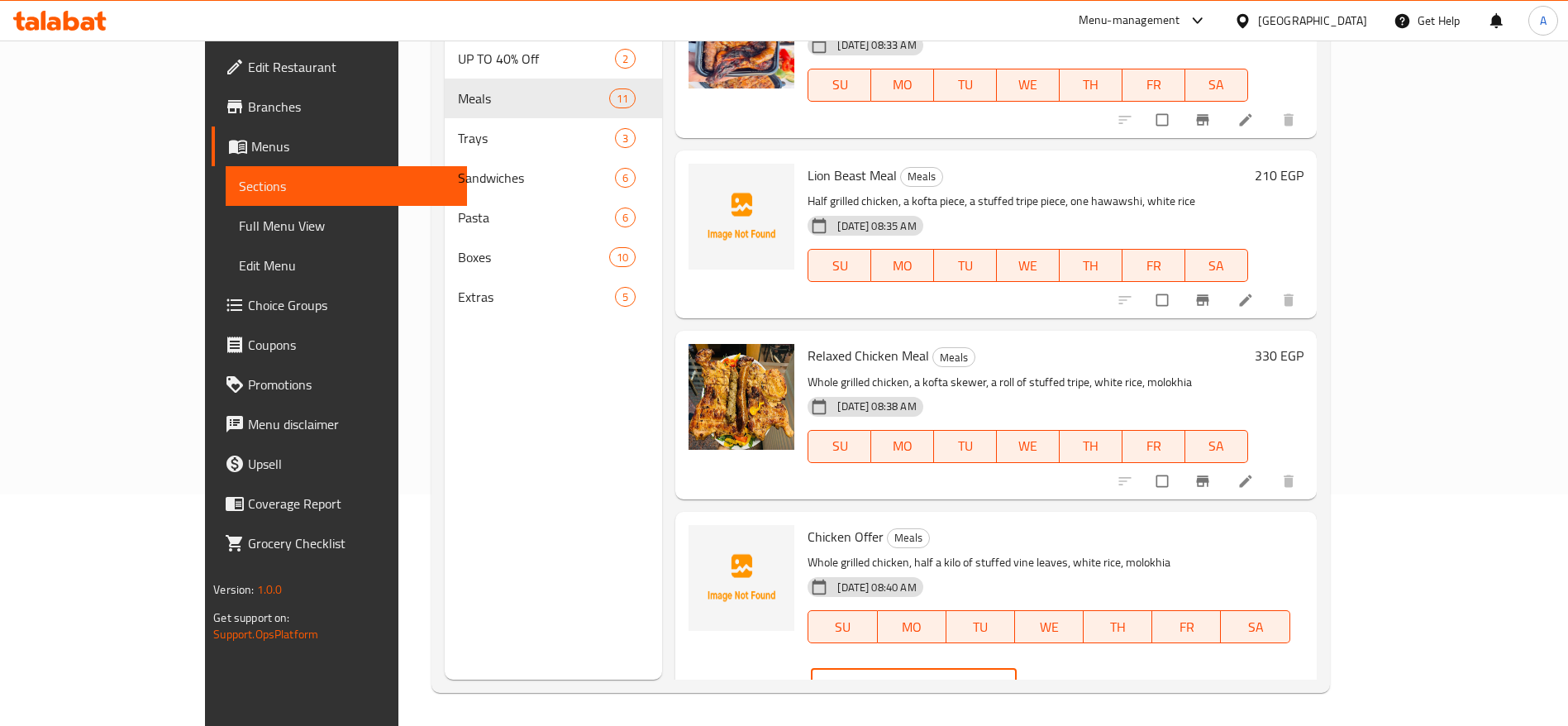
type input "2"
type input "315"
click at [1086, 677] on icon "ok" at bounding box center [1077, 685] width 17 height 17
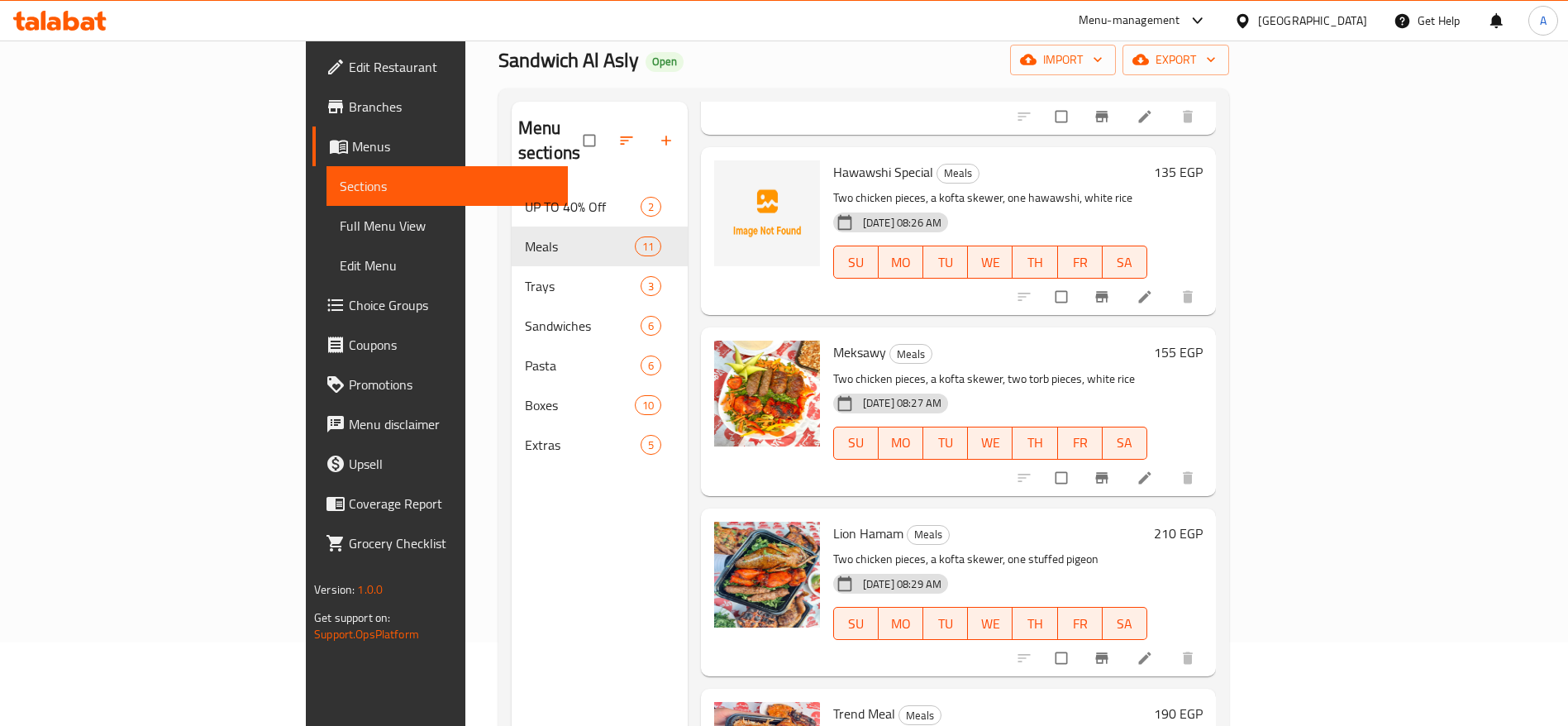
scroll to position [72, 0]
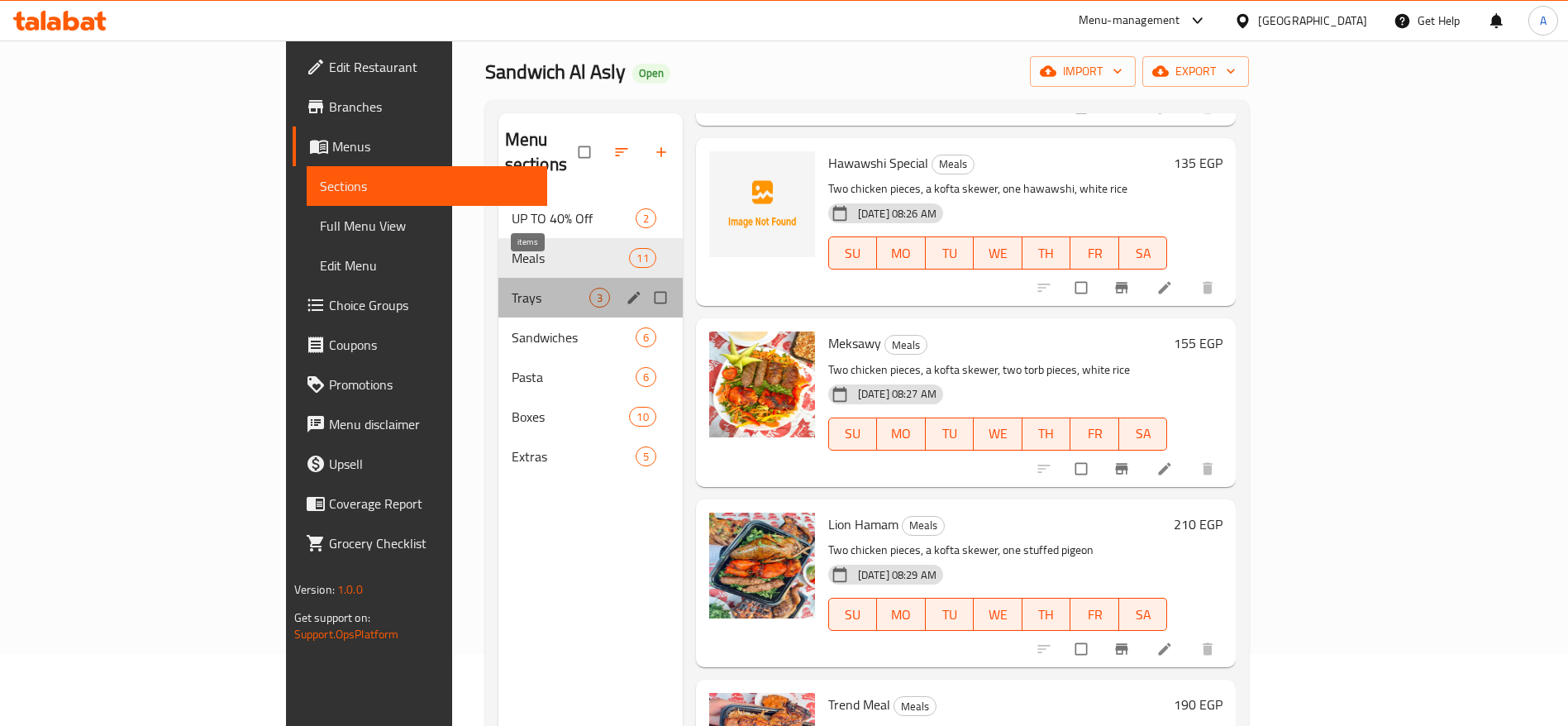
click at [590, 290] on span "3" at bounding box center [599, 298] width 19 height 16
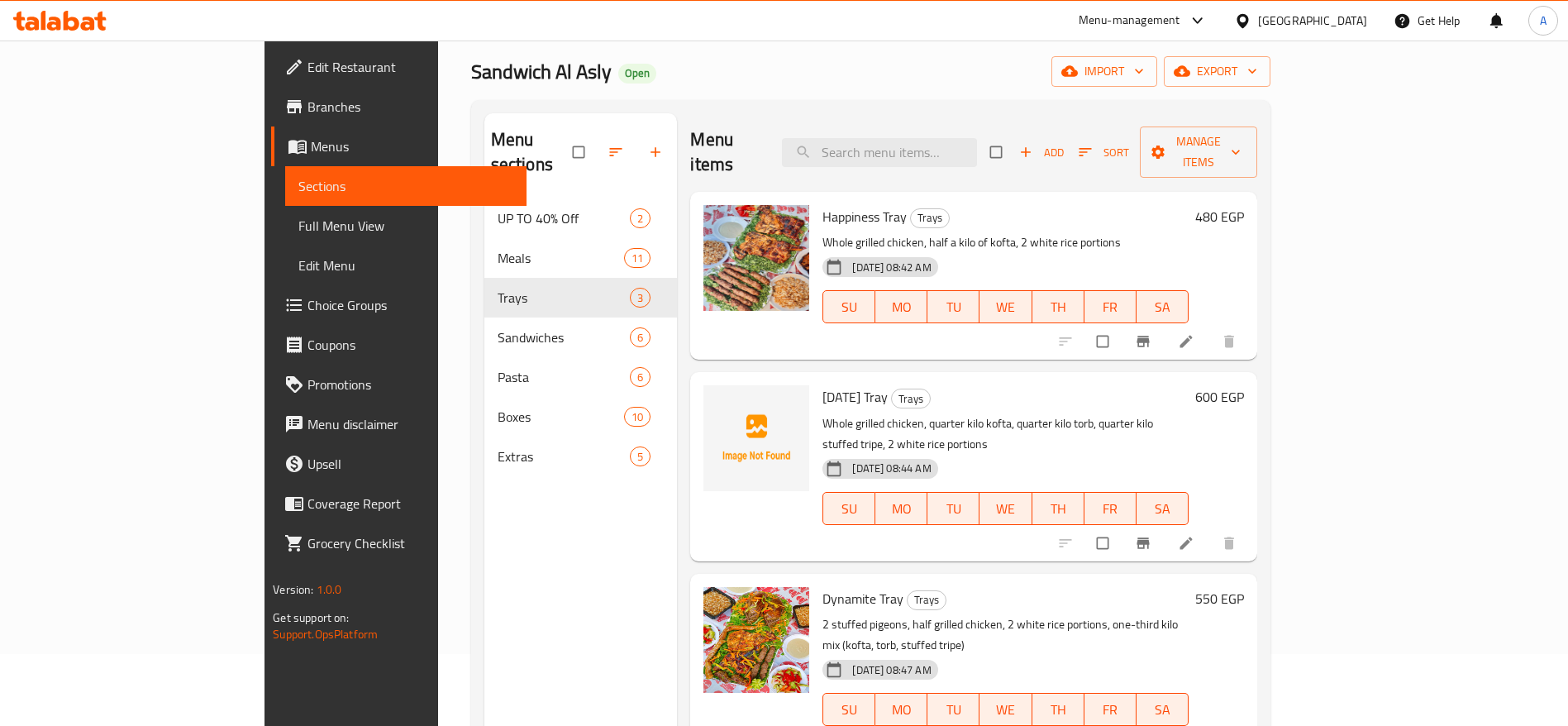
click at [1244, 205] on h6 "480 EGP" at bounding box center [1219, 216] width 49 height 24
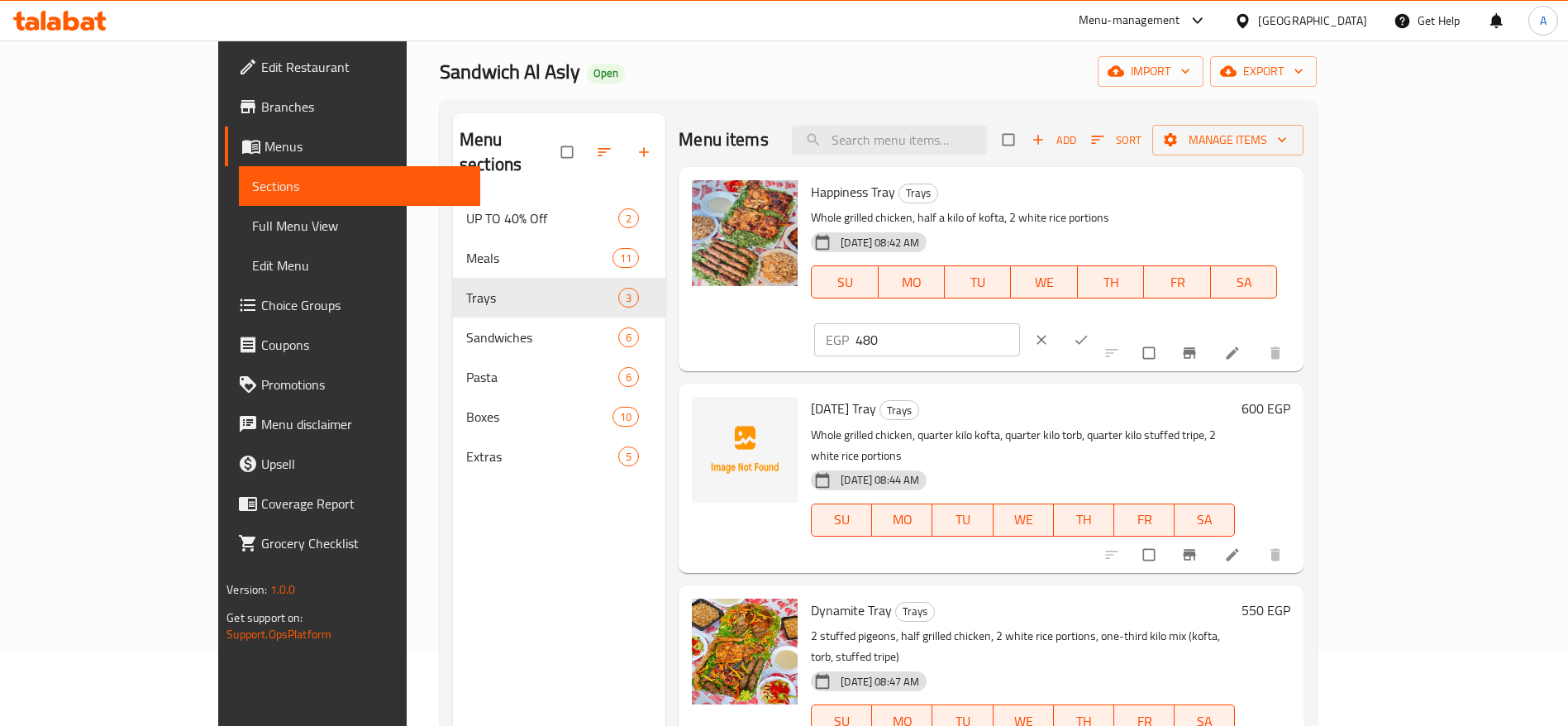
click at [1019, 324] on input "480" at bounding box center [937, 340] width 164 height 33
type input "4"
type input "510"
click at [1089, 332] on icon "ok" at bounding box center [1080, 339] width 17 height 17
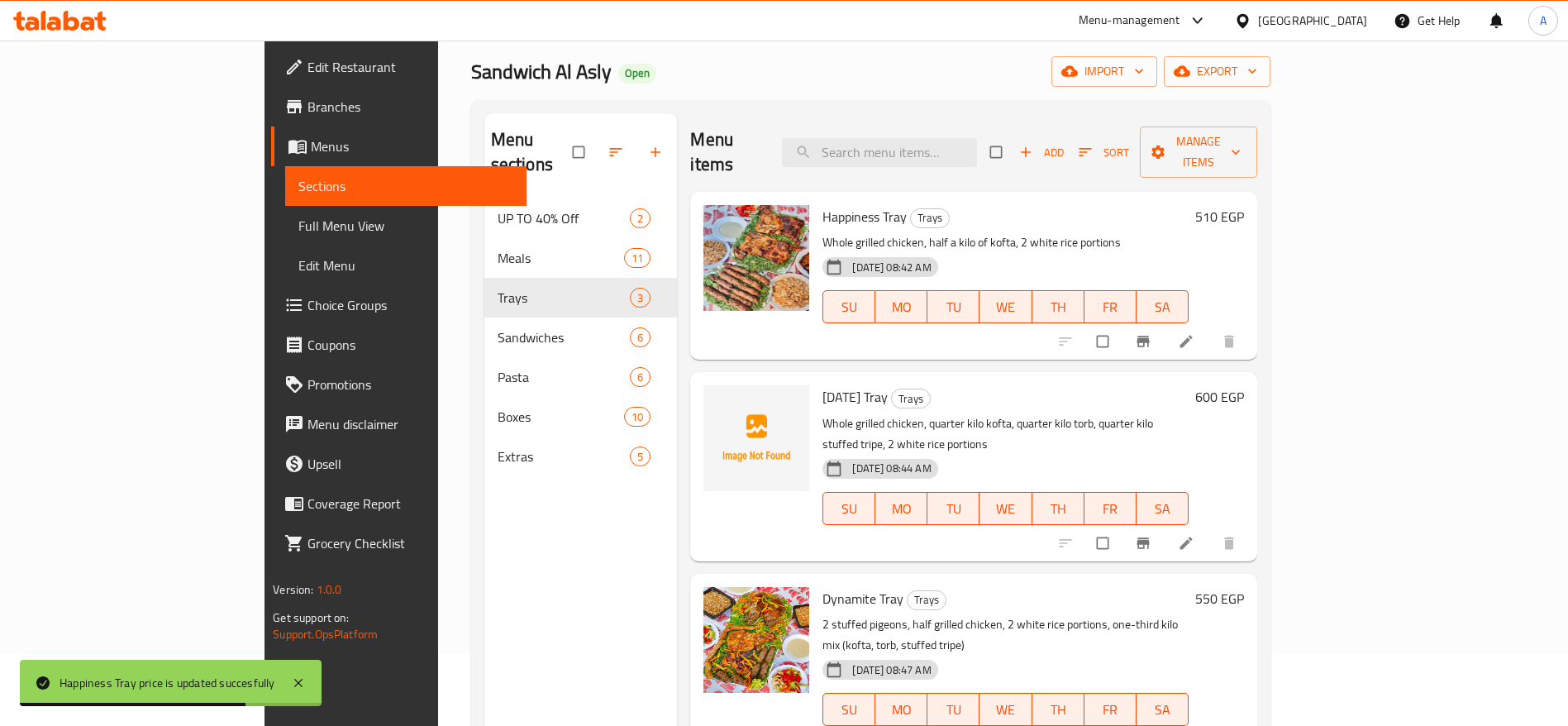
click at [1244, 386] on h6 "600 EGP" at bounding box center [1219, 397] width 49 height 24
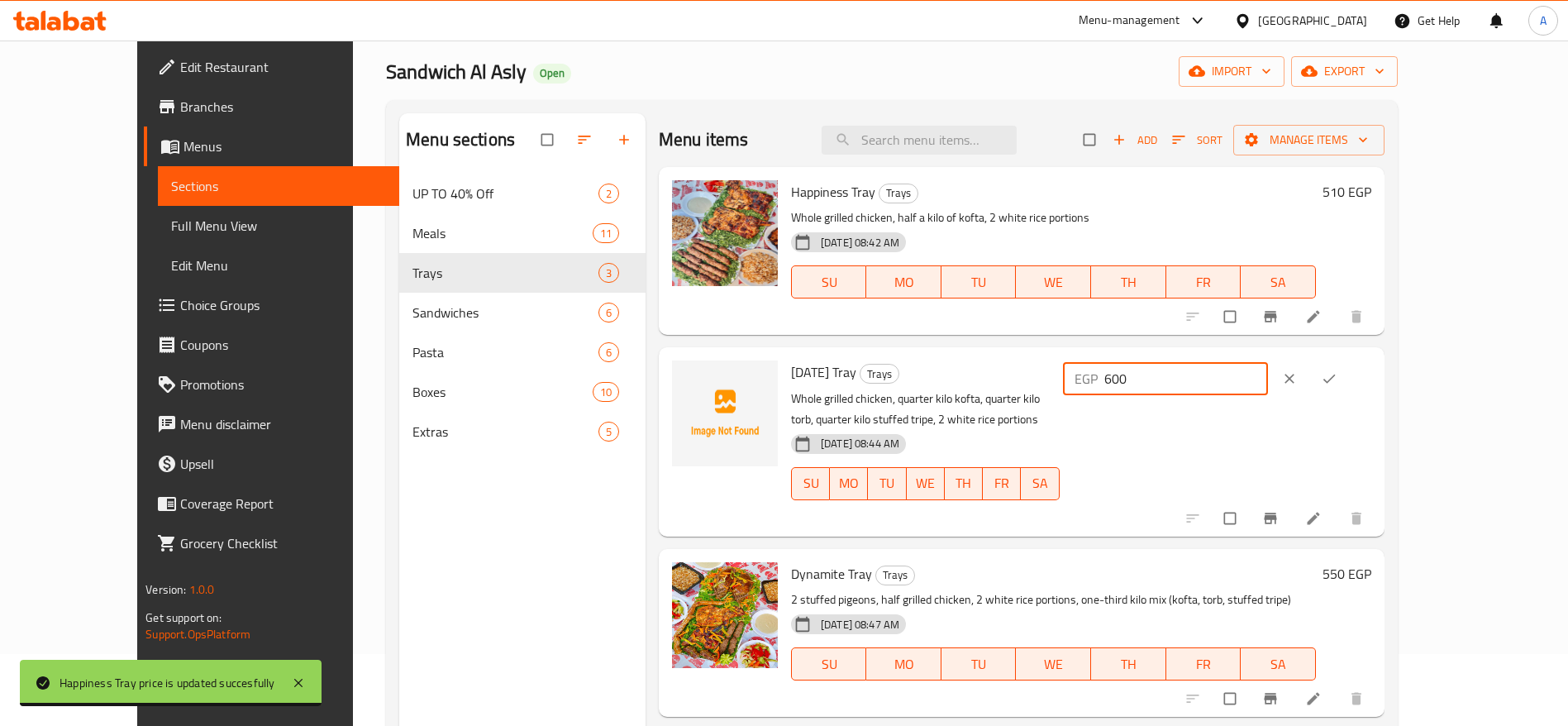
click at [1268, 380] on input "600" at bounding box center [1186, 379] width 164 height 33
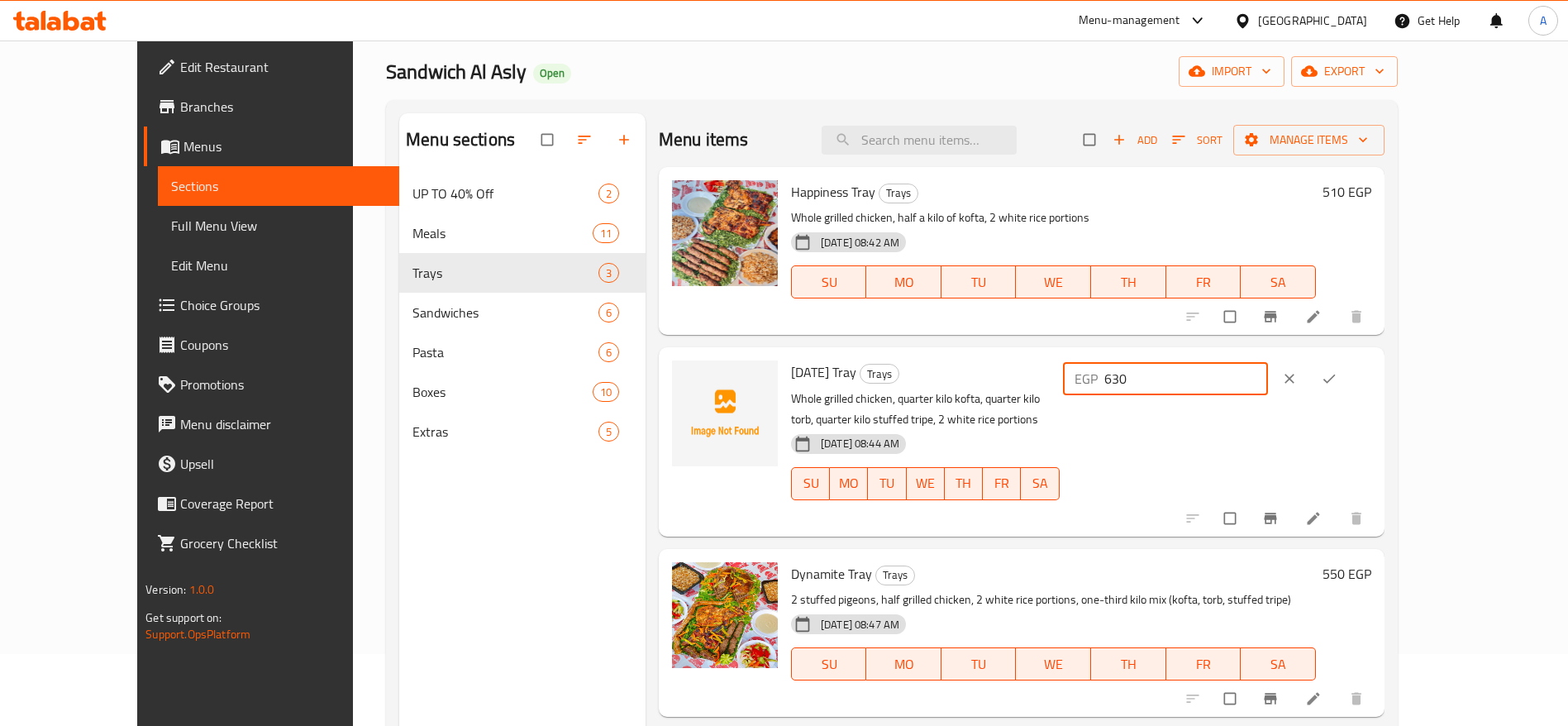
type input "630"
click at [1337, 371] on icon "ok" at bounding box center [1328, 379] width 17 height 17
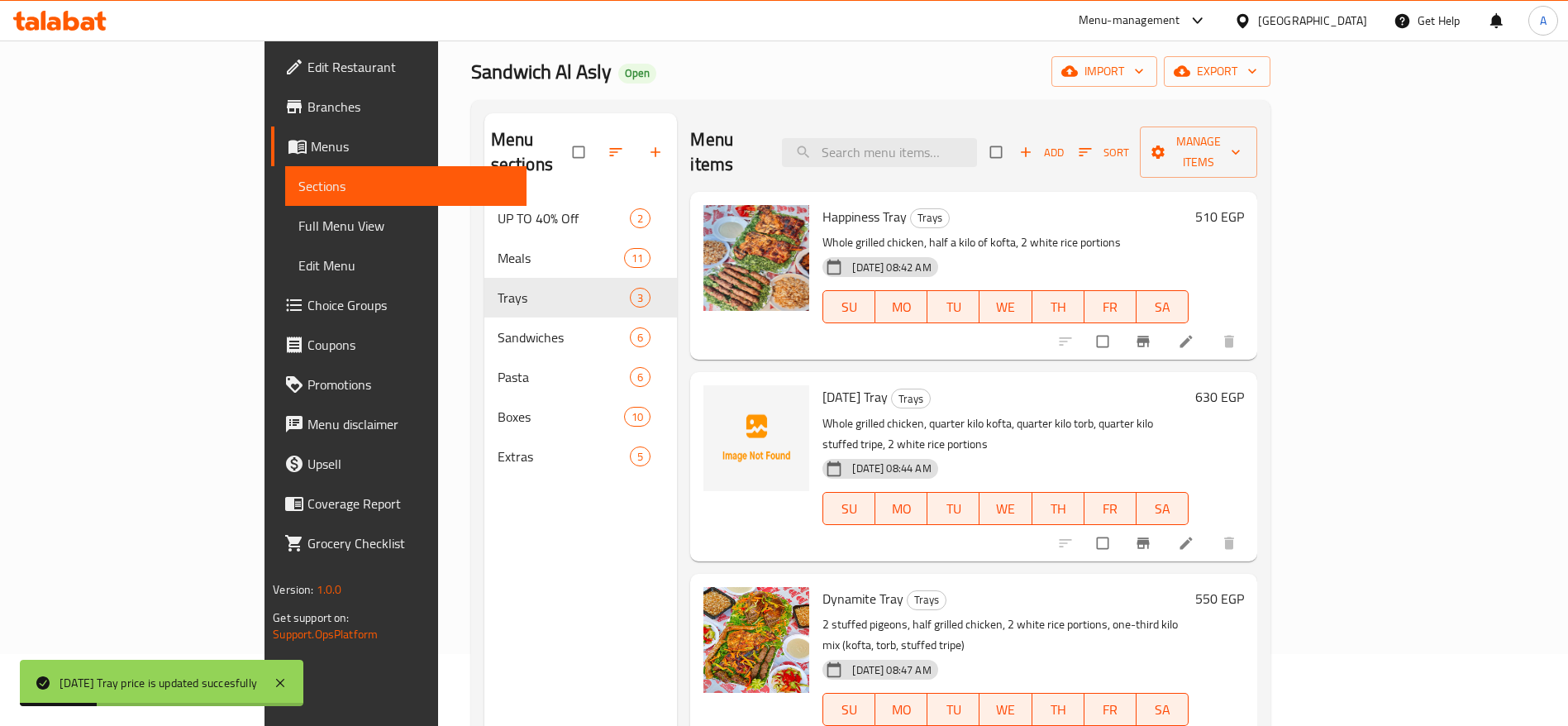
click at [1244, 587] on h6 "550 EGP" at bounding box center [1219, 599] width 49 height 24
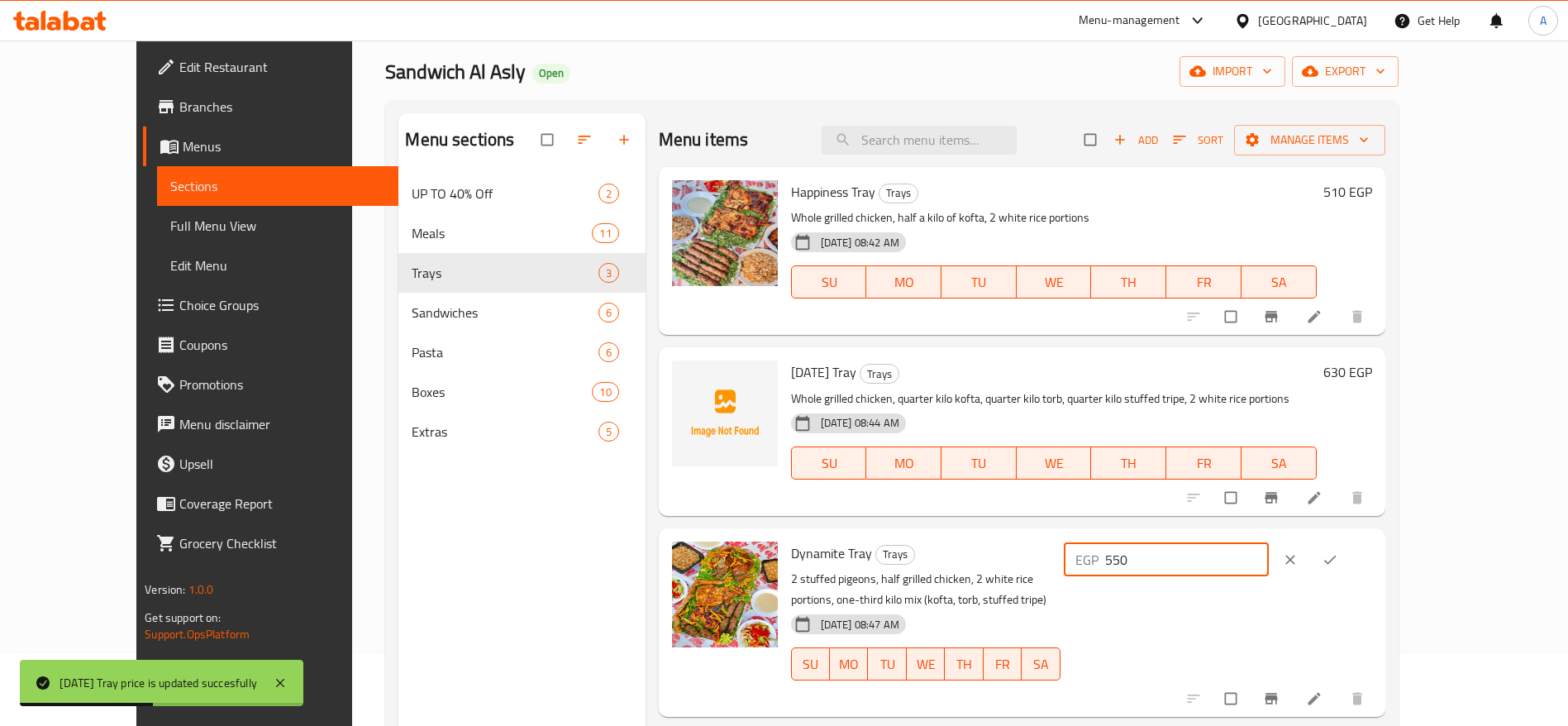
click at [1269, 565] on input "550" at bounding box center [1187, 560] width 164 height 33
type input "580"
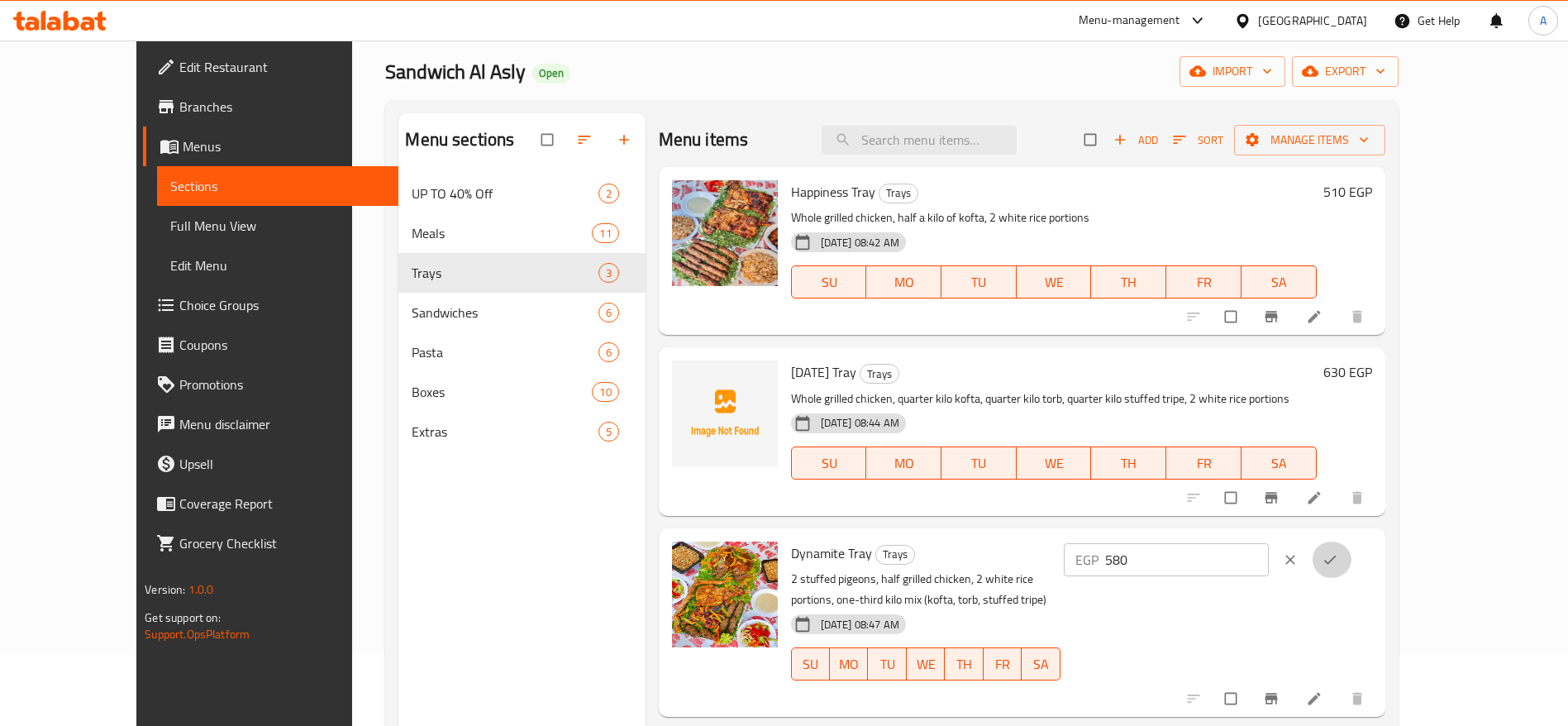
click at [1351, 550] on button "ok" at bounding box center [1331, 560] width 39 height 36
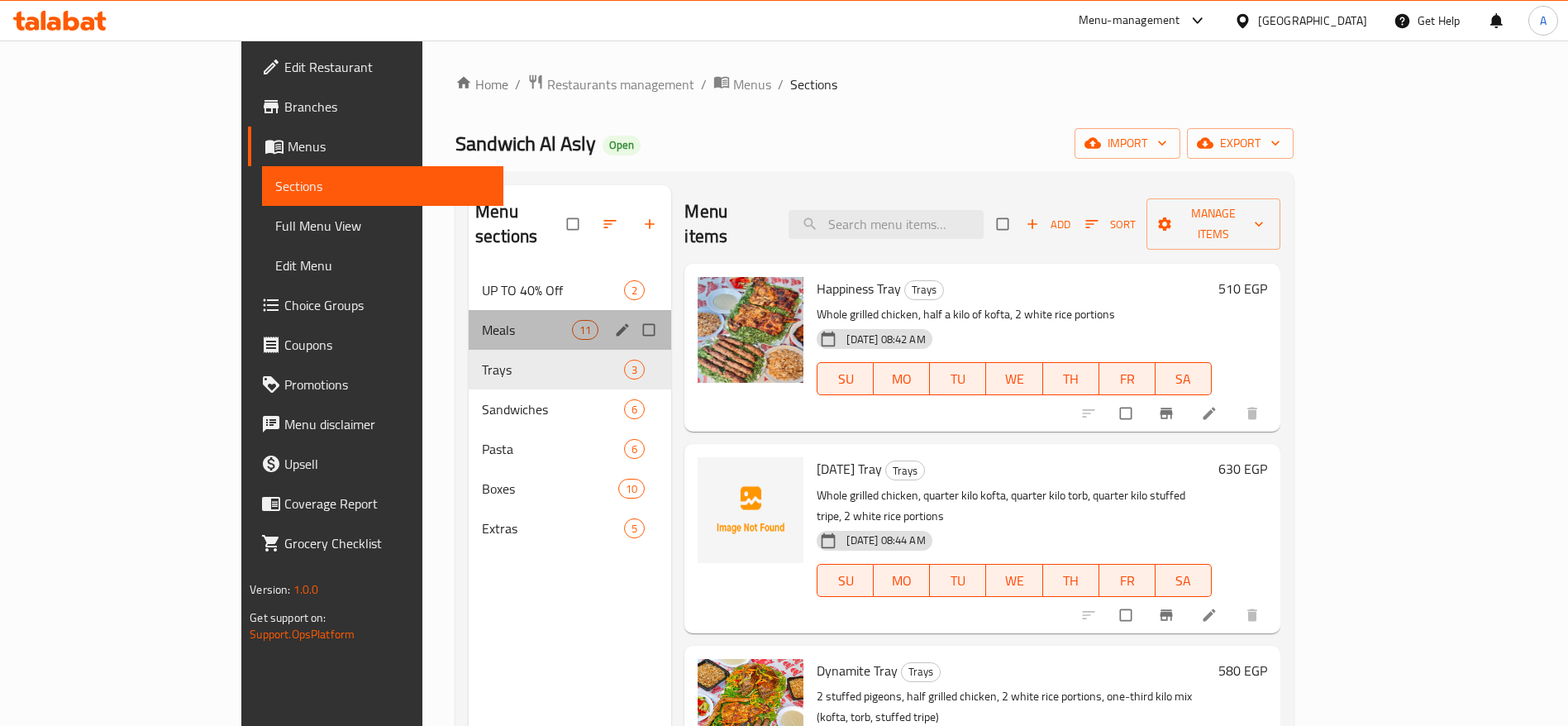
click at [470, 320] on div "Meals 11" at bounding box center [570, 330] width 203 height 39
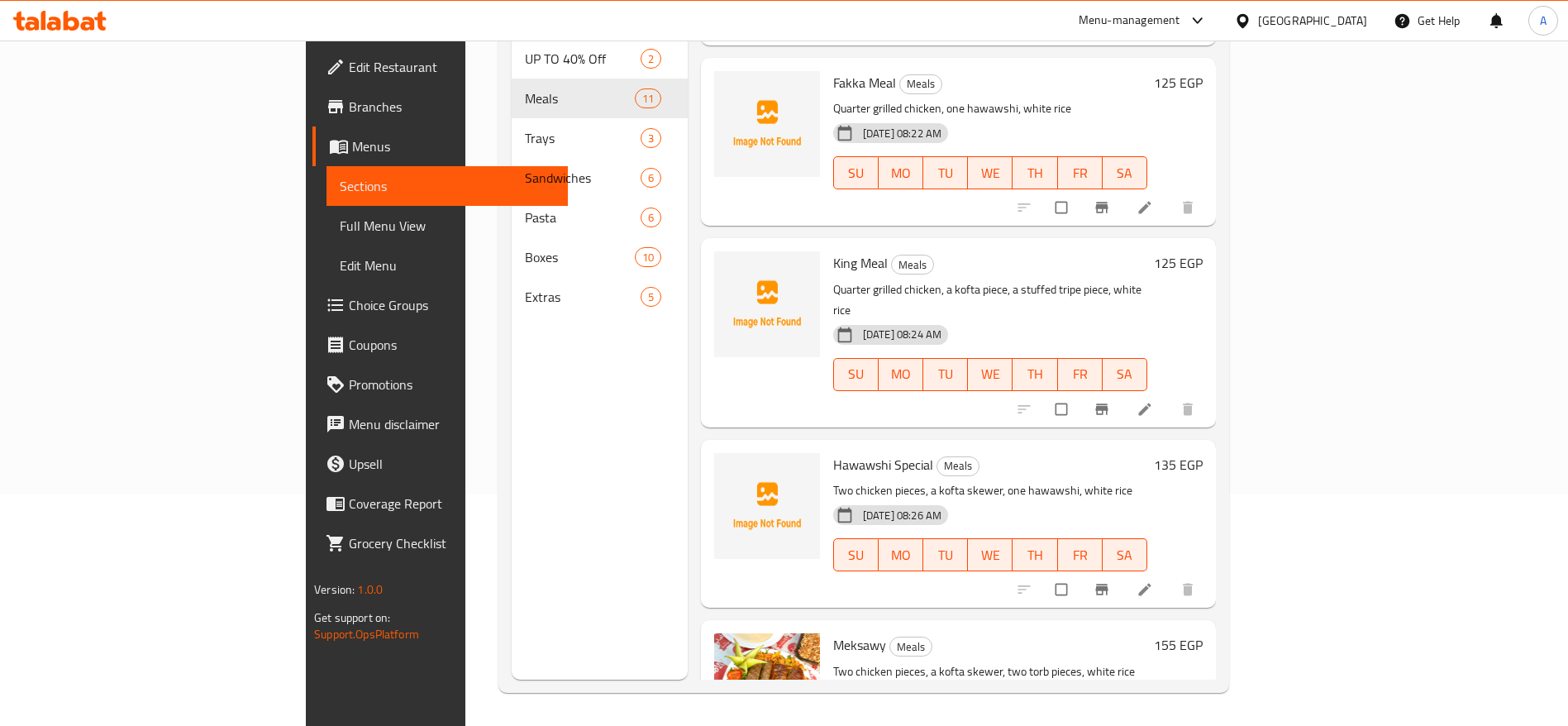
scroll to position [309, 0]
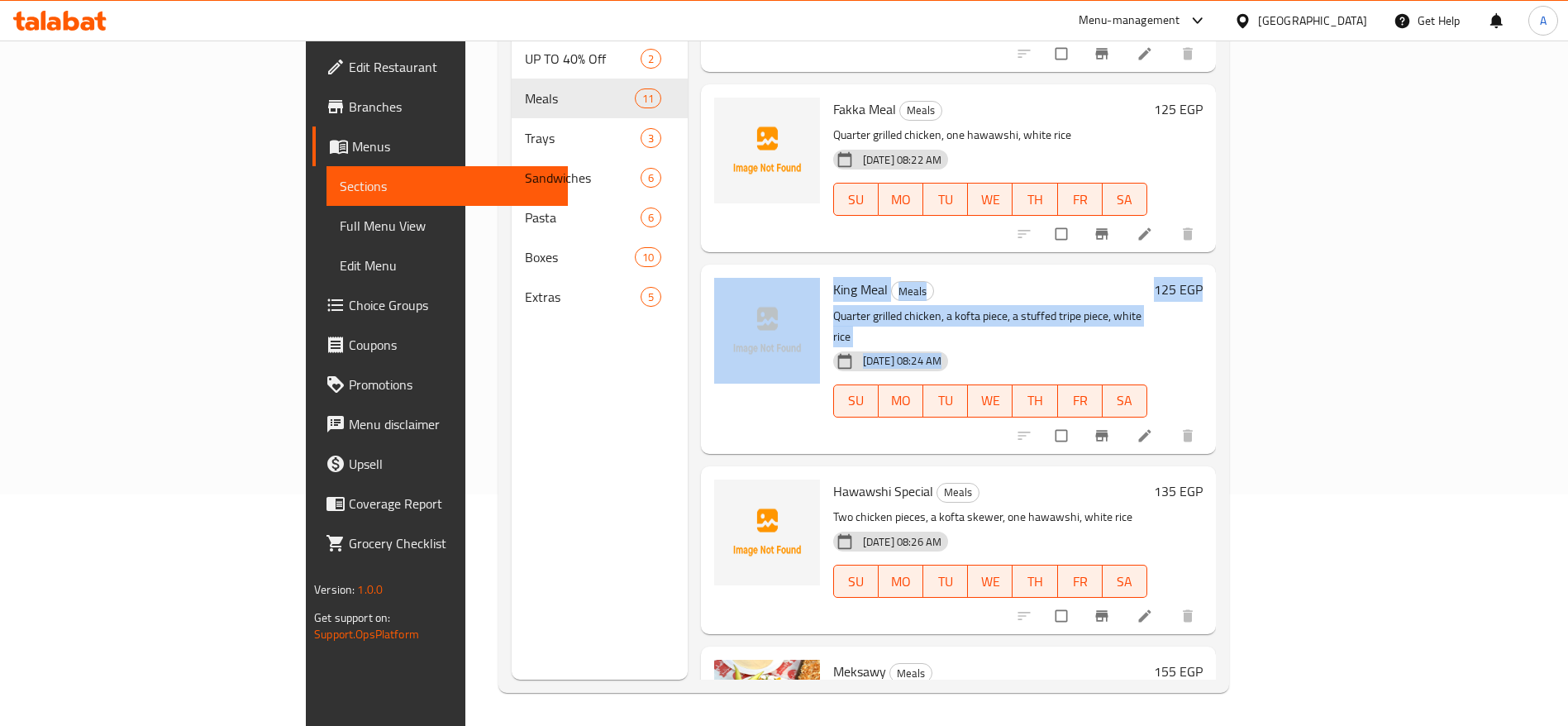
drag, startPoint x: 1522, startPoint y: 252, endPoint x: 1522, endPoint y: 189, distance: 63.0
click at [1229, 189] on div "Menu sections UP TO 40% Off 2 Meals 11 Trays 3 Sandwiches 6 Pasta 6 Boxes 10 Ex…" at bounding box center [863, 316] width 730 height 753
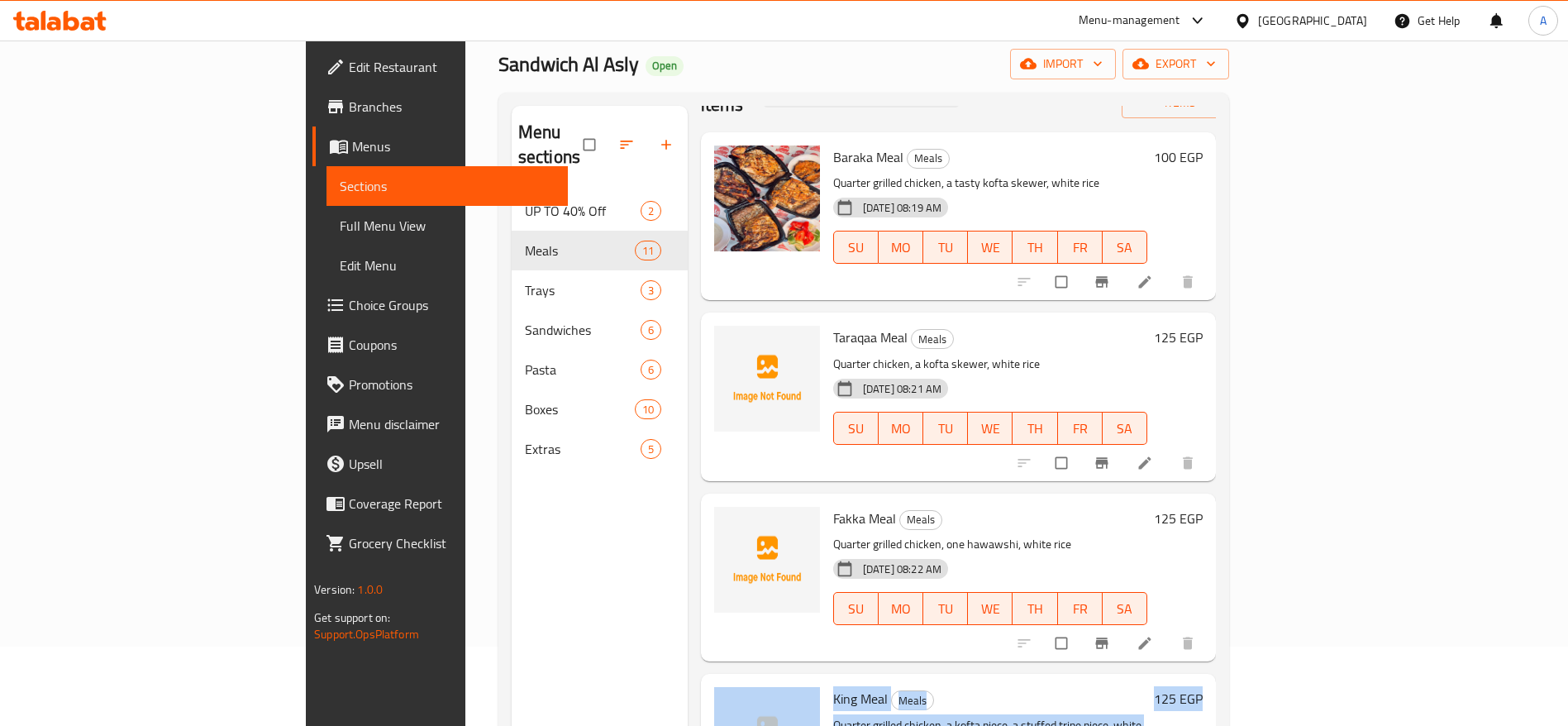
scroll to position [0, 0]
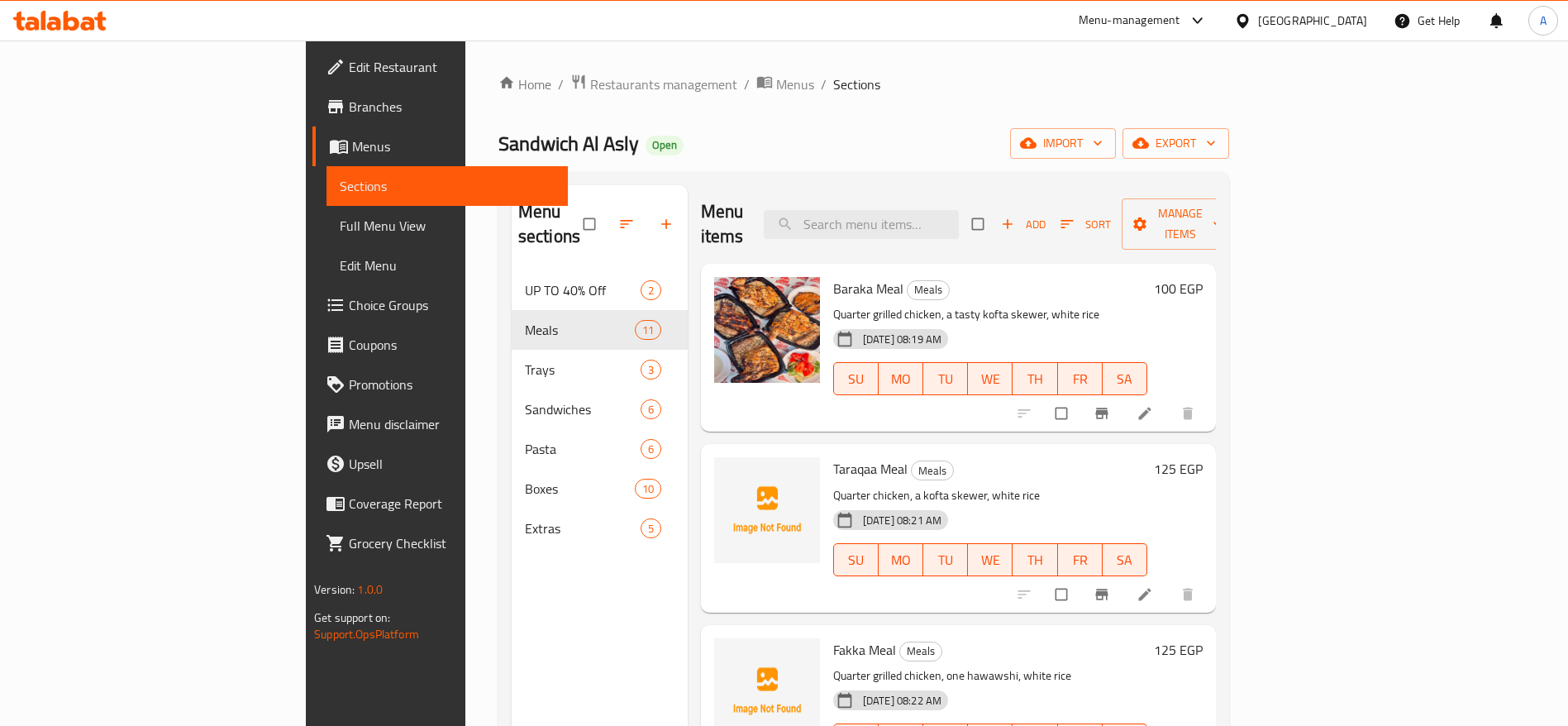
click at [87, 24] on icon at bounding box center [87, 24] width 14 height 14
